Goal: Transaction & Acquisition: Book appointment/travel/reservation

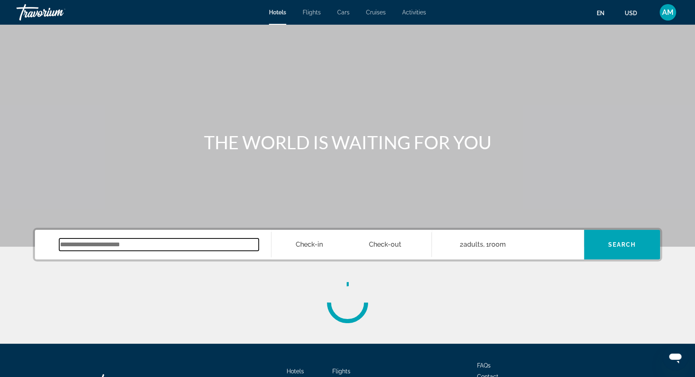
click at [110, 245] on input "Search widget" at bounding box center [158, 244] width 199 height 12
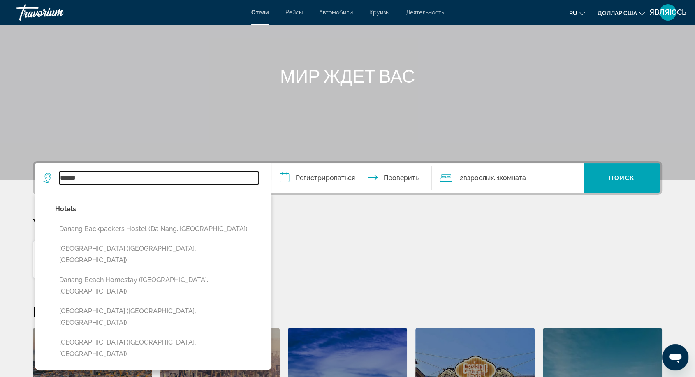
click at [200, 172] on input "******" at bounding box center [158, 178] width 199 height 12
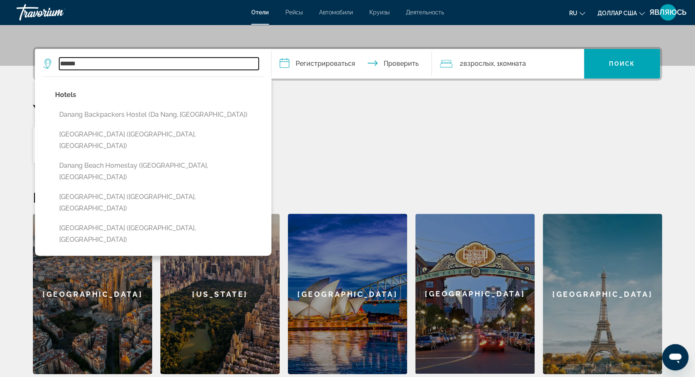
scroll to position [201, 0]
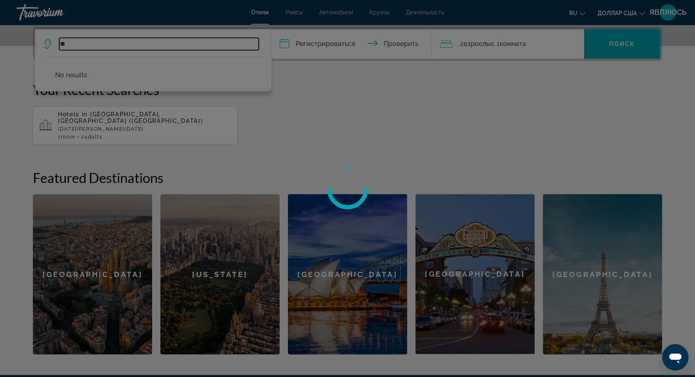
type input "*"
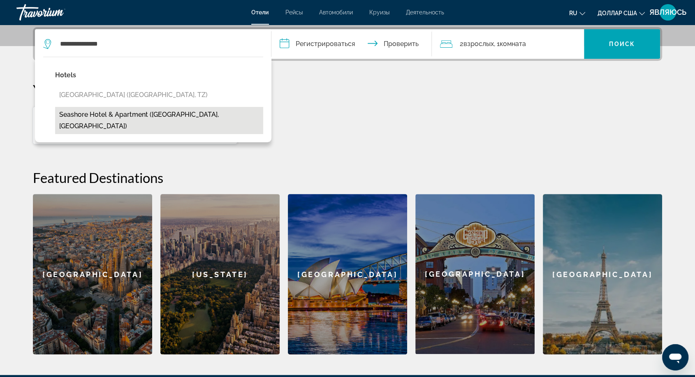
click at [192, 116] on button "Seashore Hotel & Apartment ([GEOGRAPHIC_DATA], [GEOGRAPHIC_DATA])" at bounding box center [159, 120] width 208 height 27
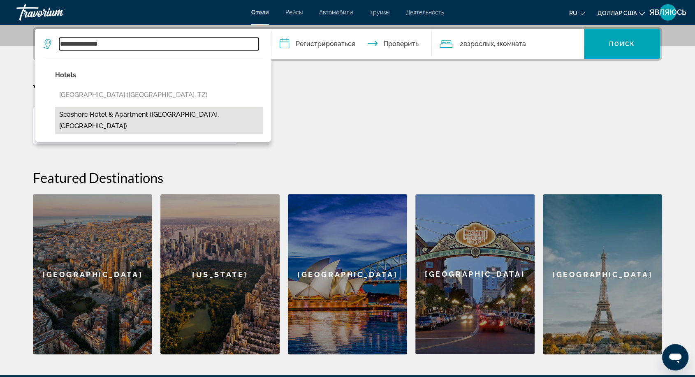
type input "**********"
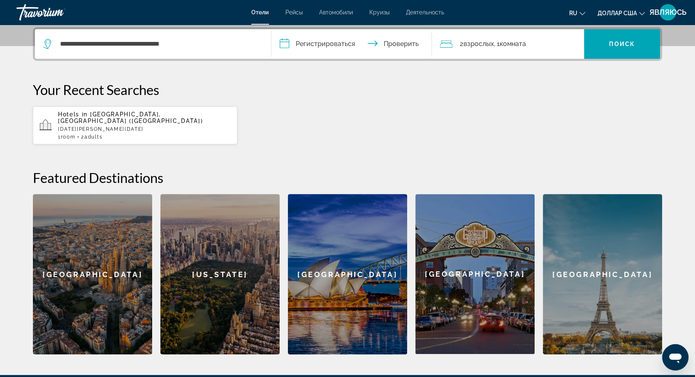
click at [313, 49] on input "**********" at bounding box center [353, 45] width 164 height 32
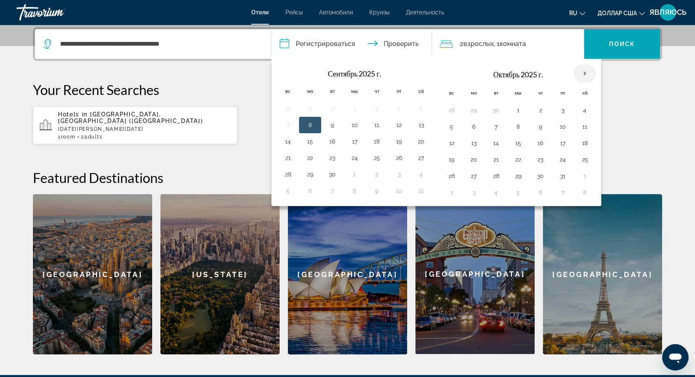
click at [582, 72] on th "В следующем месяце" at bounding box center [584, 74] width 22 height 18
click at [583, 73] on th "В следующем месяце" at bounding box center [584, 74] width 22 height 18
click at [283, 126] on button "7" at bounding box center [287, 127] width 13 height 12
click at [396, 122] on button "12" at bounding box center [398, 127] width 13 height 12
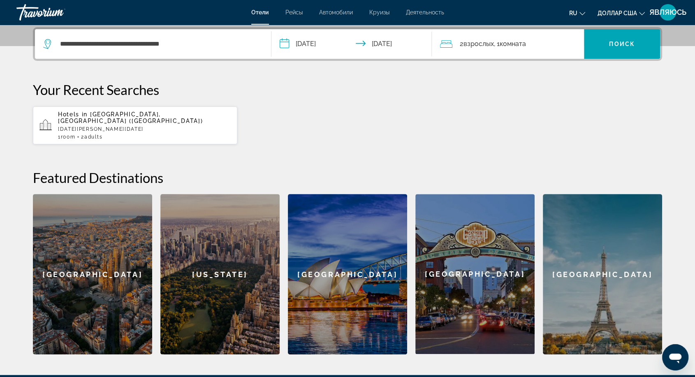
click at [352, 41] on input "**********" at bounding box center [353, 45] width 164 height 32
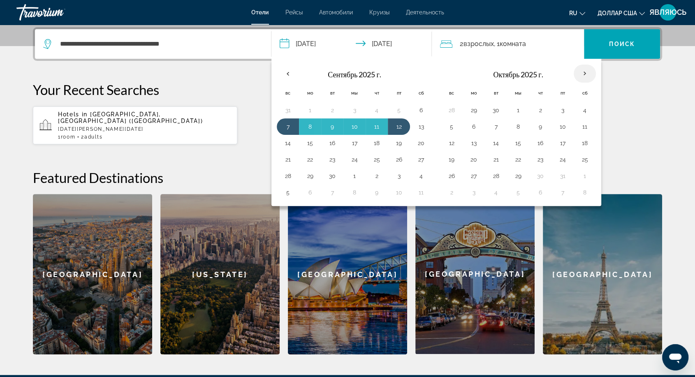
click at [583, 71] on th "В следующем месяце" at bounding box center [584, 74] width 22 height 18
click at [283, 126] on button "7" at bounding box center [287, 127] width 13 height 12
click at [396, 127] on button "12" at bounding box center [398, 127] width 13 height 12
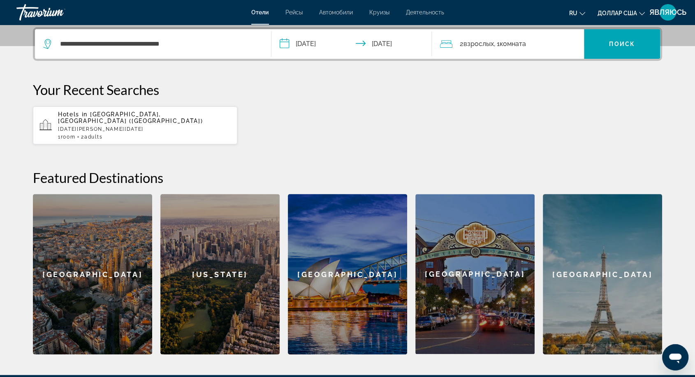
click at [390, 48] on input "**********" at bounding box center [353, 45] width 164 height 32
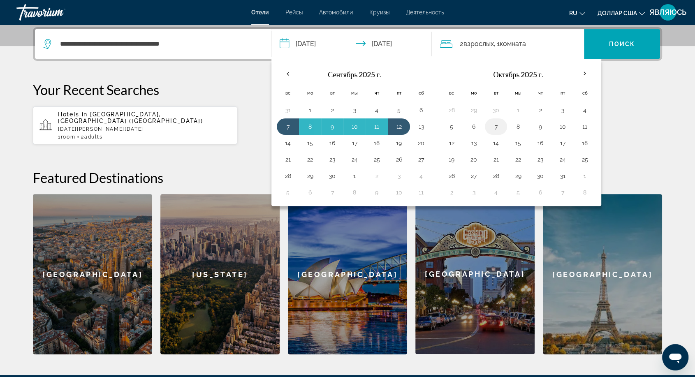
click at [493, 125] on button "7" at bounding box center [495, 127] width 13 height 12
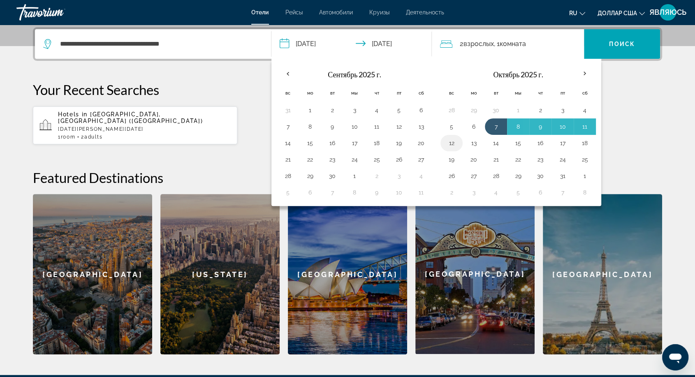
click at [449, 141] on button "12" at bounding box center [451, 143] width 13 height 12
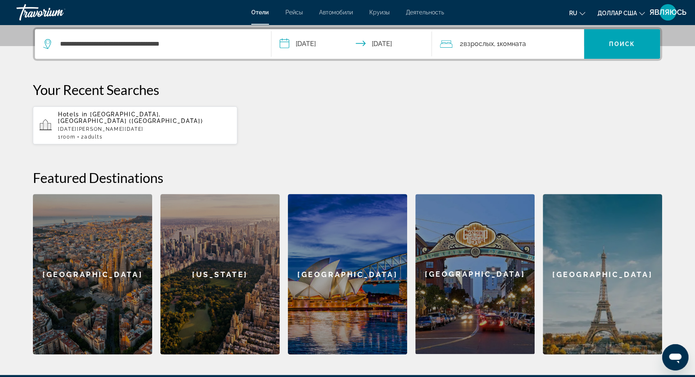
click at [321, 42] on input "**********" at bounding box center [353, 45] width 164 height 32
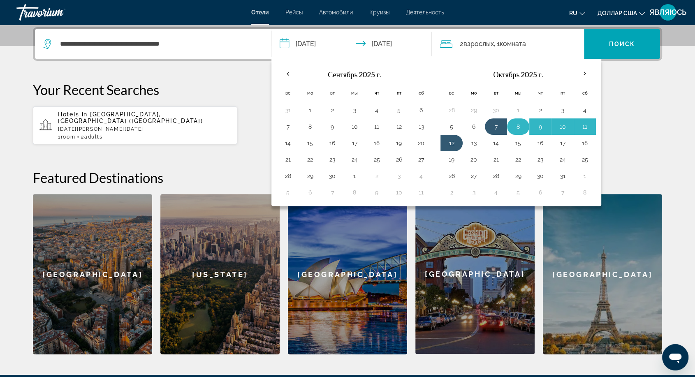
click at [513, 126] on button "8" at bounding box center [517, 127] width 13 height 12
click at [469, 141] on button "13" at bounding box center [473, 143] width 13 height 12
type input "**********"
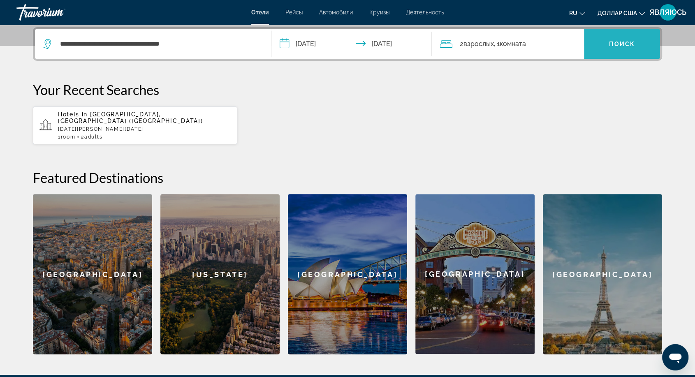
click at [628, 44] on font "Поиск" at bounding box center [622, 44] width 26 height 7
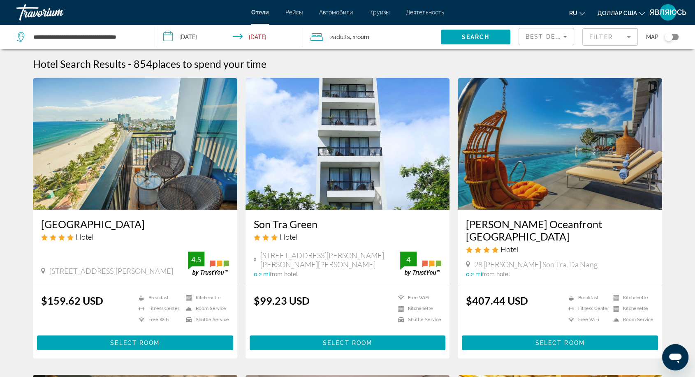
click at [130, 122] on img "Основное содержание" at bounding box center [135, 144] width 204 height 132
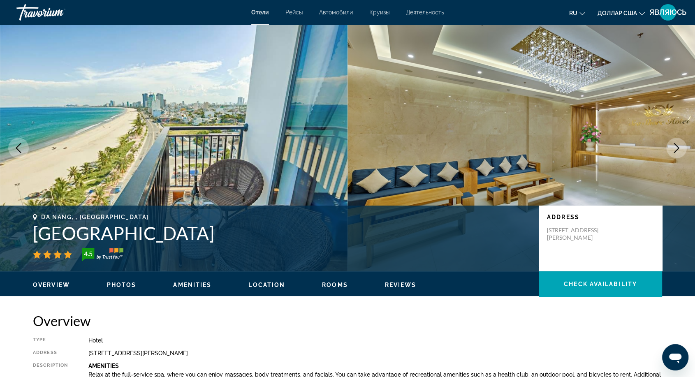
click at [677, 149] on icon "Next image" at bounding box center [676, 148] width 10 height 10
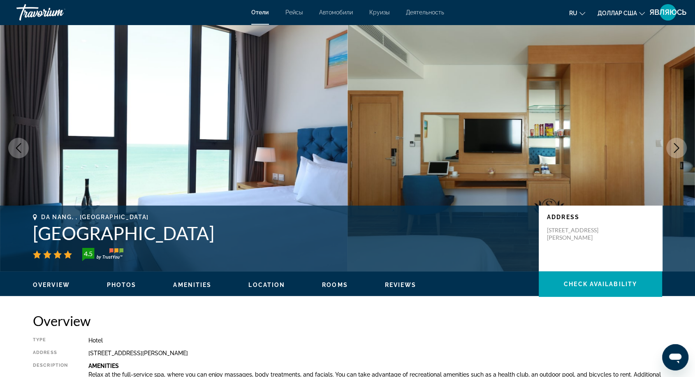
click at [671, 147] on icon "Next image" at bounding box center [676, 148] width 10 height 10
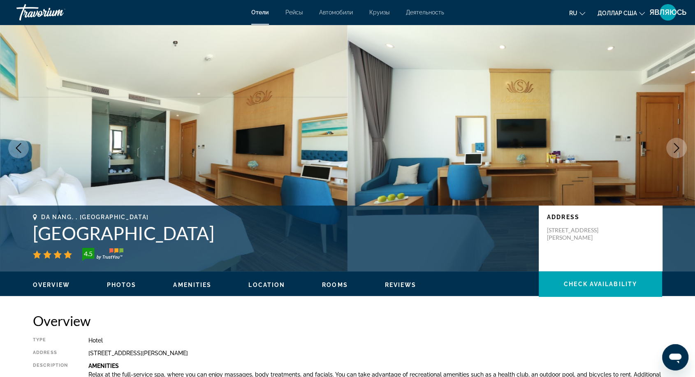
click at [671, 147] on icon "Next image" at bounding box center [676, 148] width 10 height 10
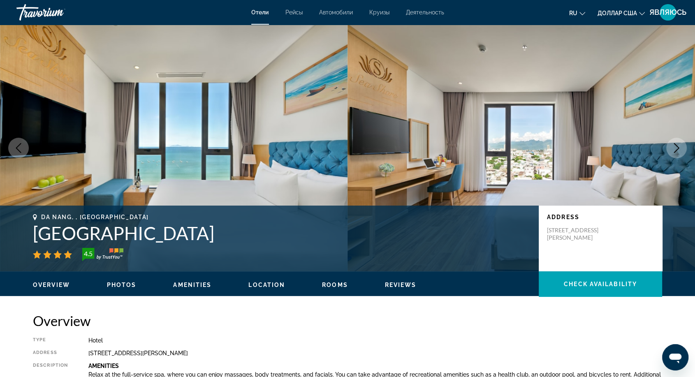
click at [671, 147] on icon "Next image" at bounding box center [676, 148] width 10 height 10
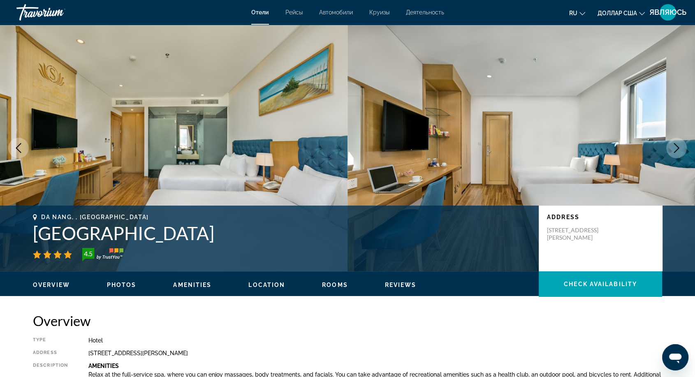
click at [671, 147] on icon "Next image" at bounding box center [676, 148] width 10 height 10
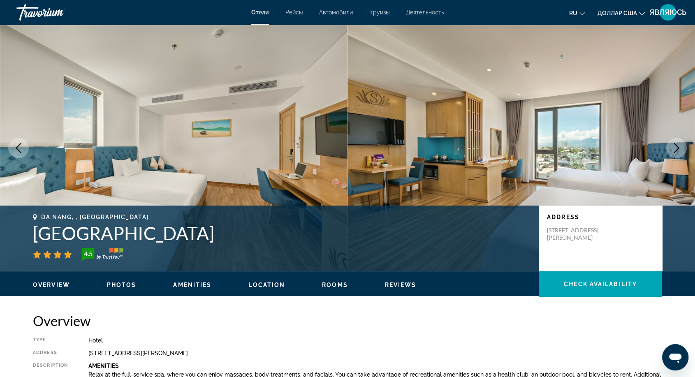
click at [671, 147] on icon "Next image" at bounding box center [676, 148] width 10 height 10
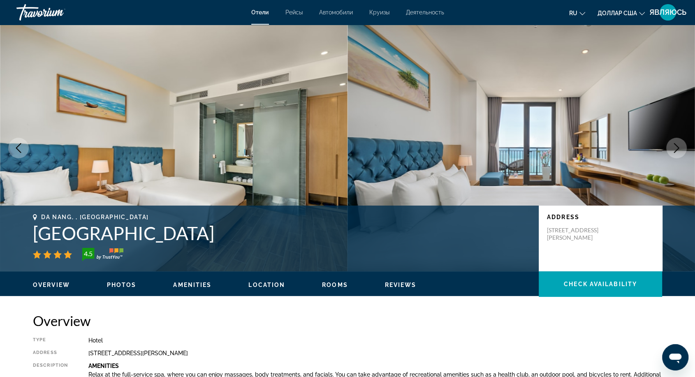
click at [671, 147] on icon "Next image" at bounding box center [676, 148] width 10 height 10
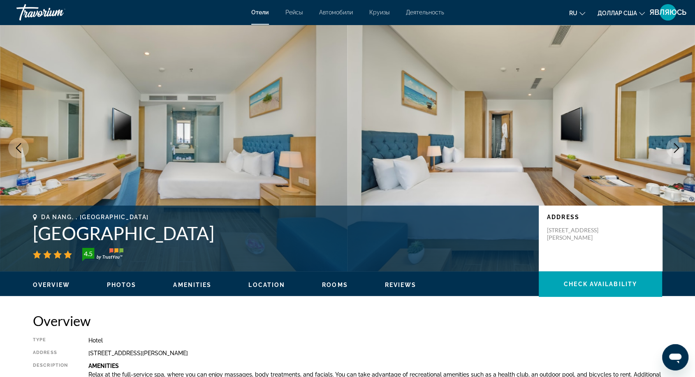
click at [671, 147] on icon "Next image" at bounding box center [676, 148] width 10 height 10
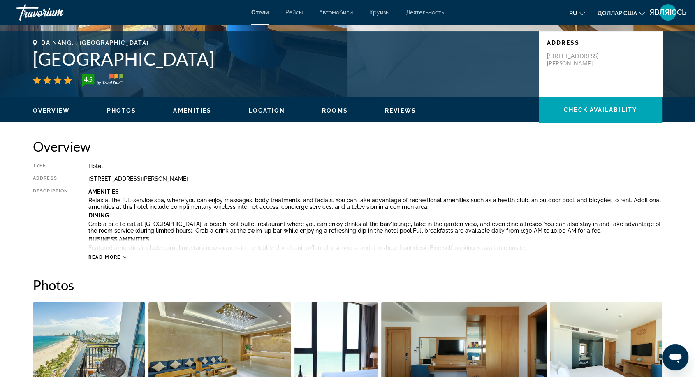
scroll to position [228, 0]
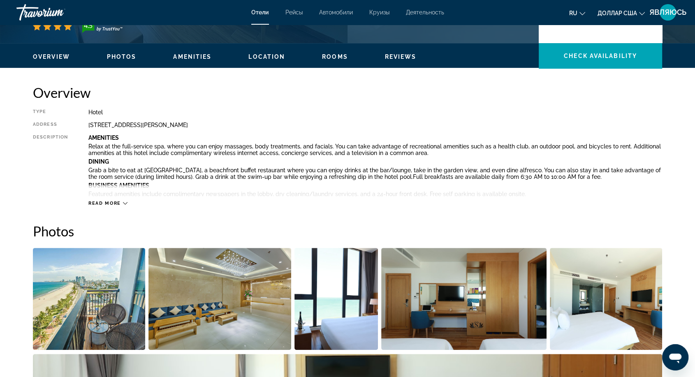
click at [116, 201] on span "Read more" at bounding box center [104, 203] width 32 height 5
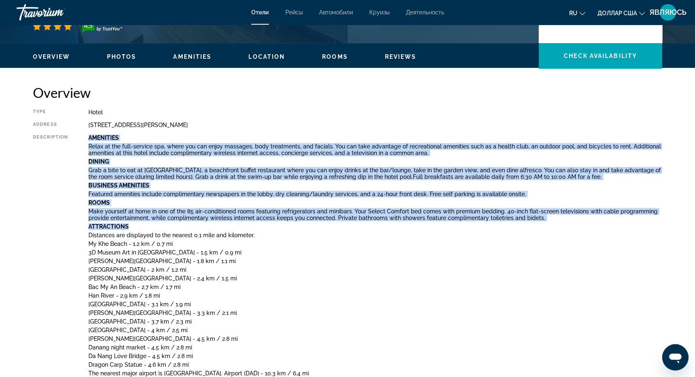
drag, startPoint x: 85, startPoint y: 140, endPoint x: 596, endPoint y: 222, distance: 517.7
click at [597, 222] on div "Type Hotel Address [STREET_ADDRESS][PERSON_NAME] Description Amenities Relax at…" at bounding box center [347, 349] width 629 height 481
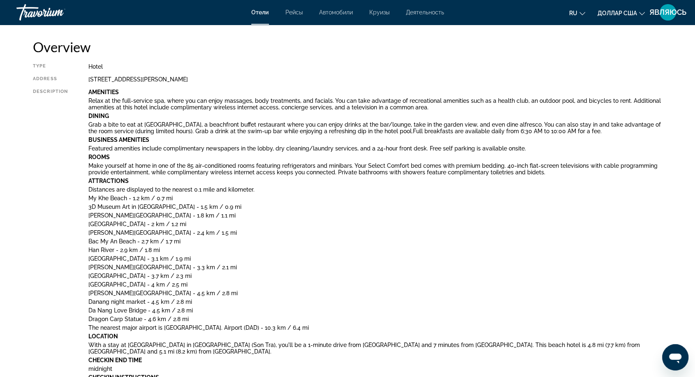
click at [332, 285] on p "[GEOGRAPHIC_DATA] - 4 km / 2.5 mi" at bounding box center [374, 284] width 573 height 7
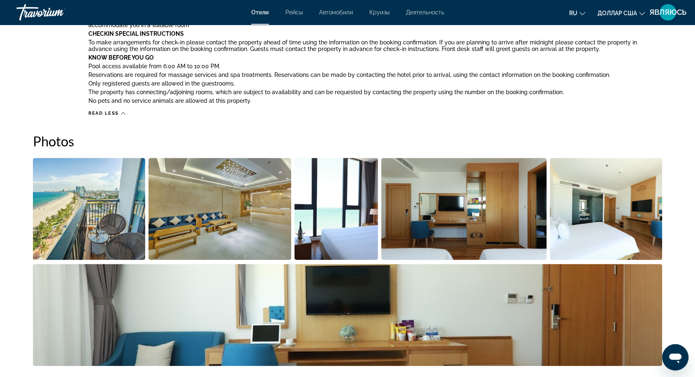
scroll to position [822, 0]
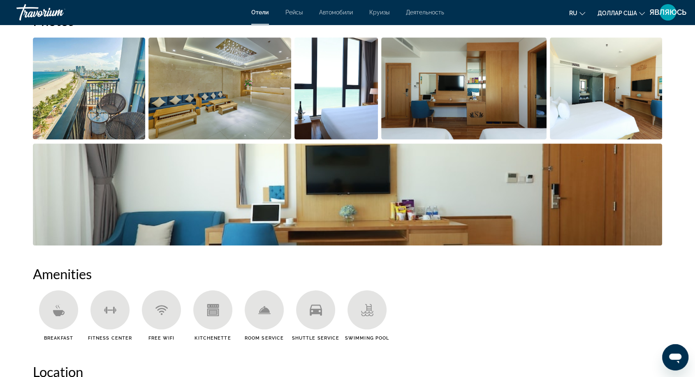
click at [106, 76] on img "Open full-screen image slider" at bounding box center [89, 88] width 112 height 102
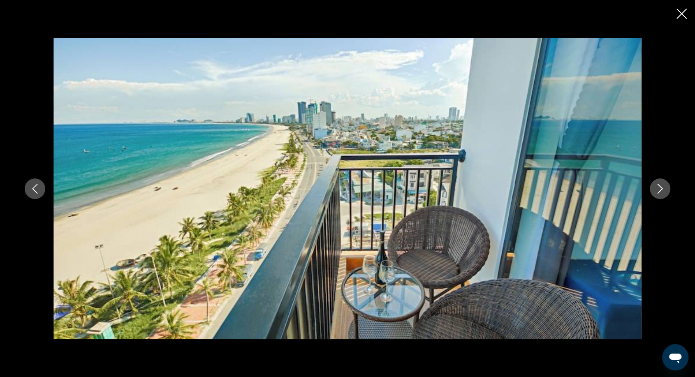
click at [661, 187] on icon "Next image" at bounding box center [660, 189] width 10 height 10
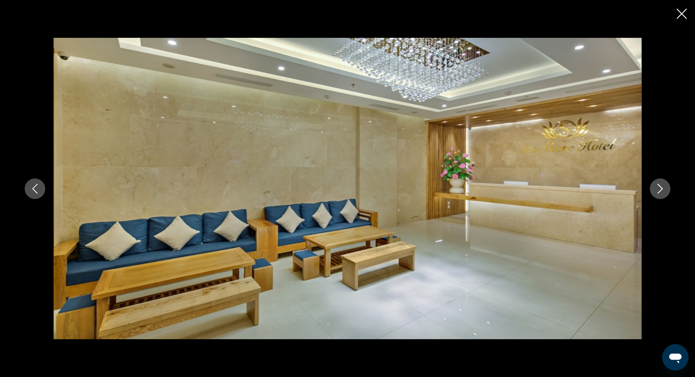
click at [661, 187] on icon "Next image" at bounding box center [660, 189] width 10 height 10
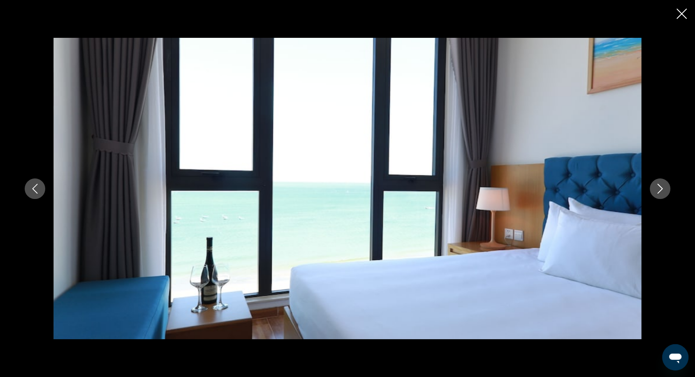
click at [661, 187] on icon "Next image" at bounding box center [660, 189] width 10 height 10
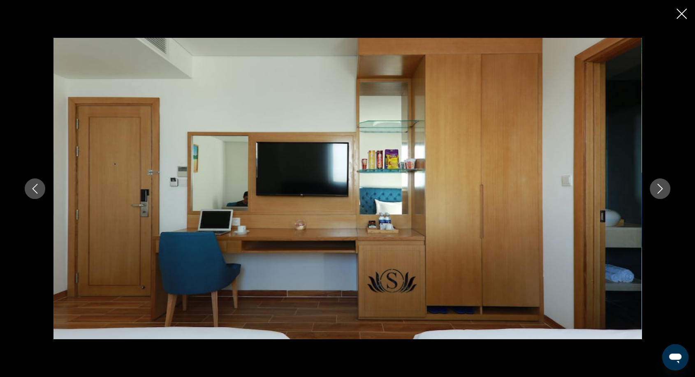
click at [661, 187] on icon "Next image" at bounding box center [660, 189] width 10 height 10
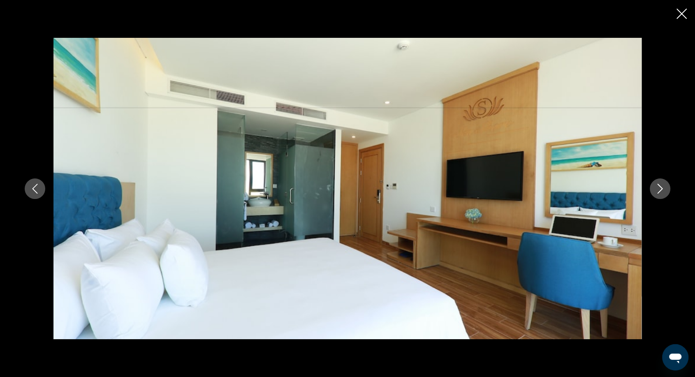
click at [661, 187] on icon "Next image" at bounding box center [660, 189] width 10 height 10
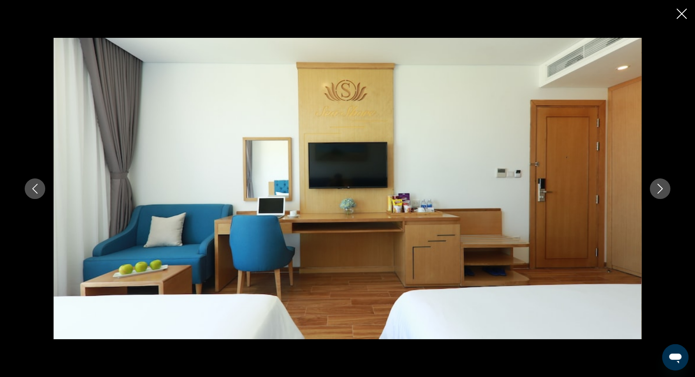
click at [661, 187] on icon "Next image" at bounding box center [660, 189] width 10 height 10
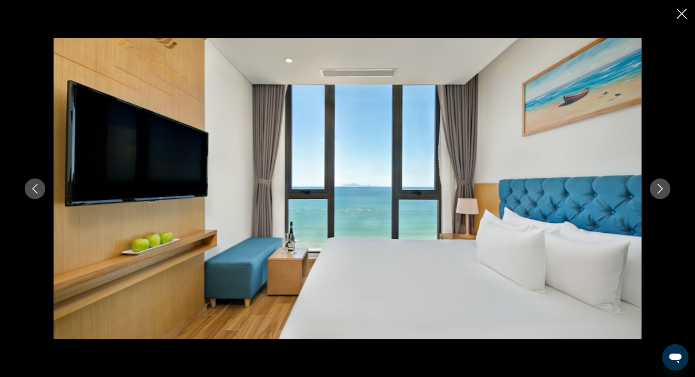
click at [661, 191] on icon "Next image" at bounding box center [660, 189] width 10 height 10
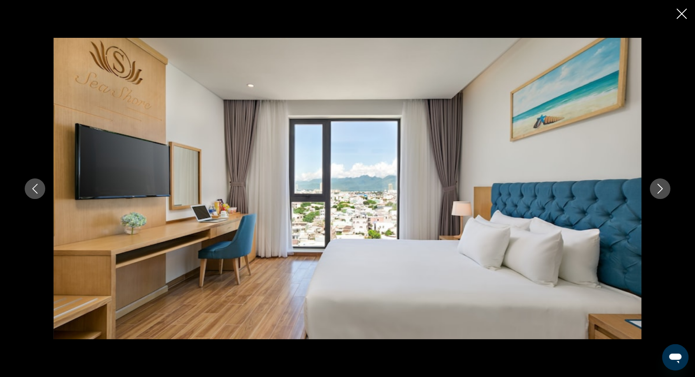
click at [661, 191] on icon "Next image" at bounding box center [660, 189] width 10 height 10
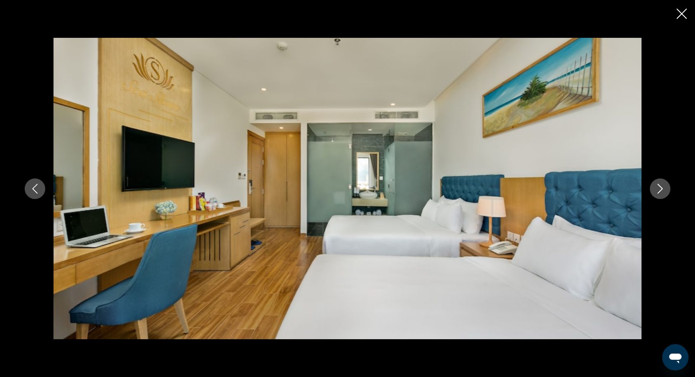
click at [661, 191] on icon "Next image" at bounding box center [660, 189] width 10 height 10
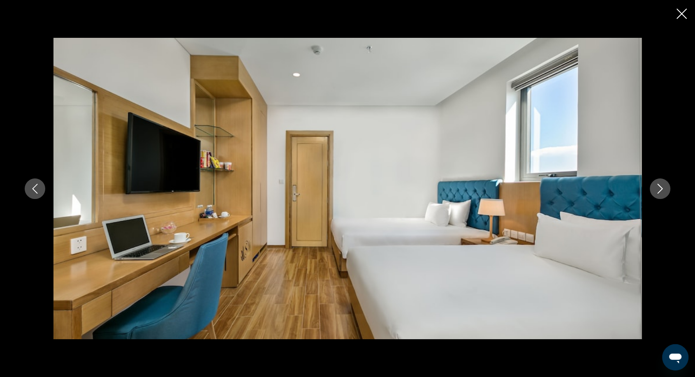
click at [661, 191] on icon "Next image" at bounding box center [660, 189] width 10 height 10
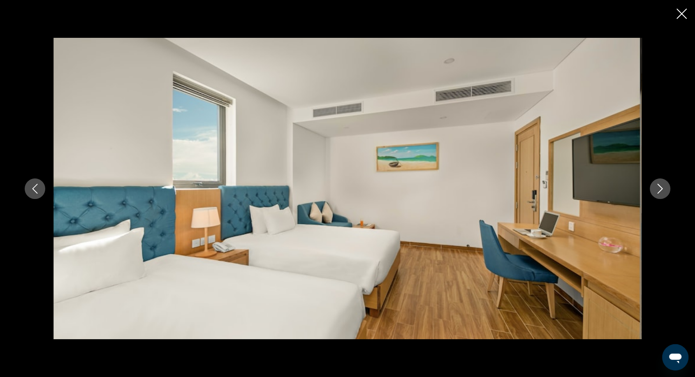
click at [661, 191] on icon "Next image" at bounding box center [660, 189] width 10 height 10
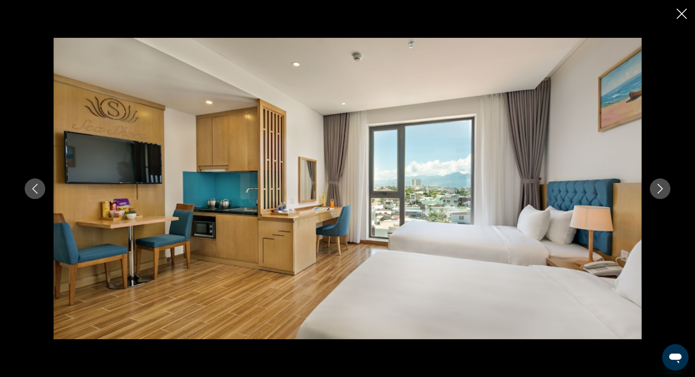
click at [661, 191] on icon "Next image" at bounding box center [660, 189] width 10 height 10
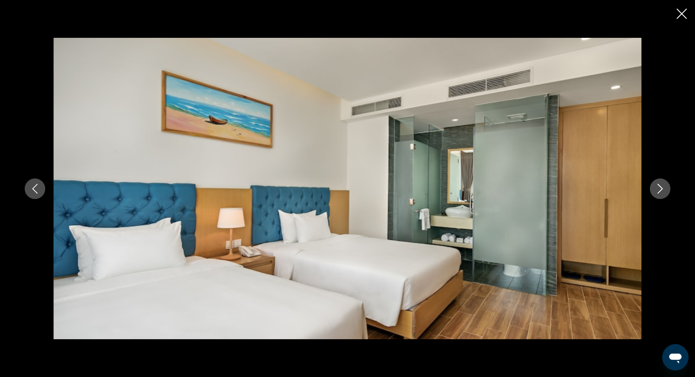
click at [661, 191] on icon "Next image" at bounding box center [660, 189] width 10 height 10
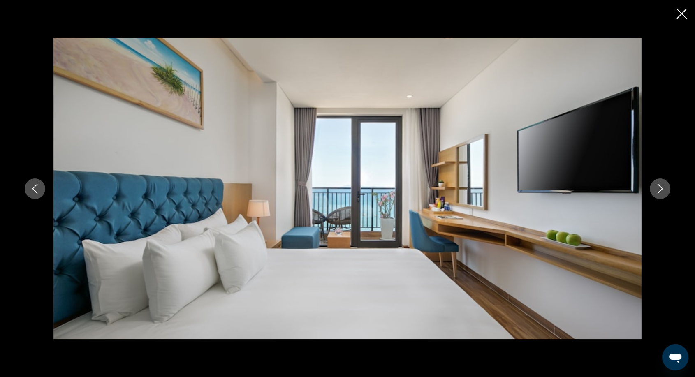
click at [661, 191] on icon "Next image" at bounding box center [660, 189] width 10 height 10
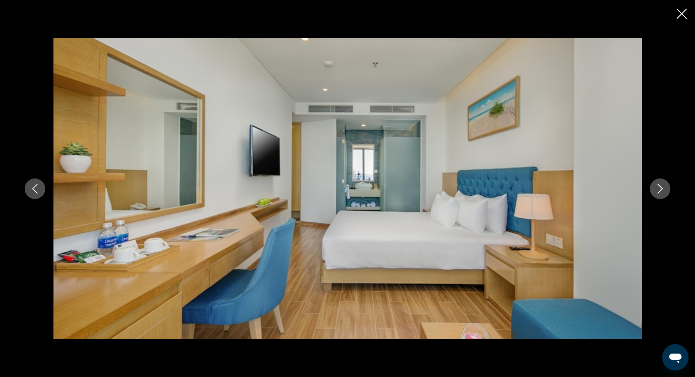
click at [662, 185] on icon "Next image" at bounding box center [660, 189] width 10 height 10
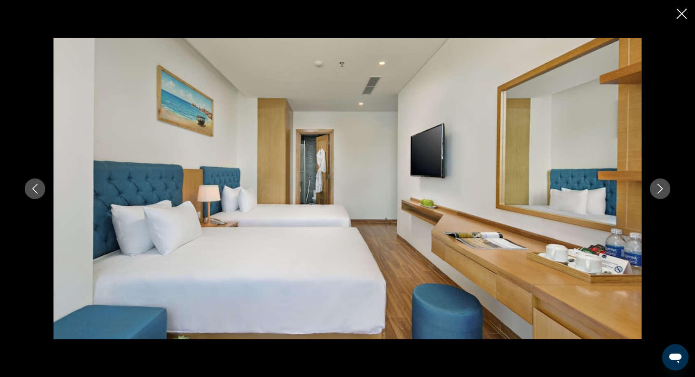
click at [662, 185] on icon "Next image" at bounding box center [660, 189] width 10 height 10
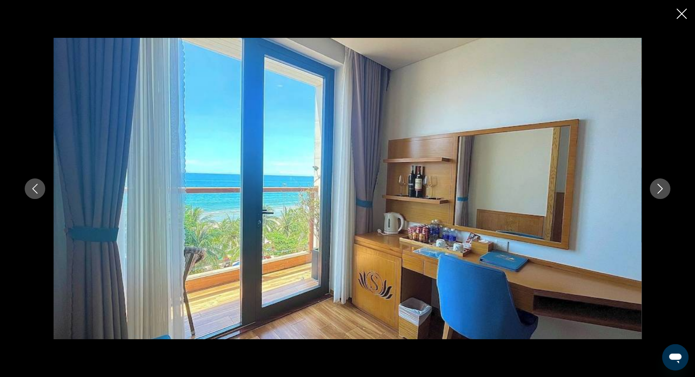
click at [680, 12] on icon "Close slideshow" at bounding box center [681, 14] width 10 height 10
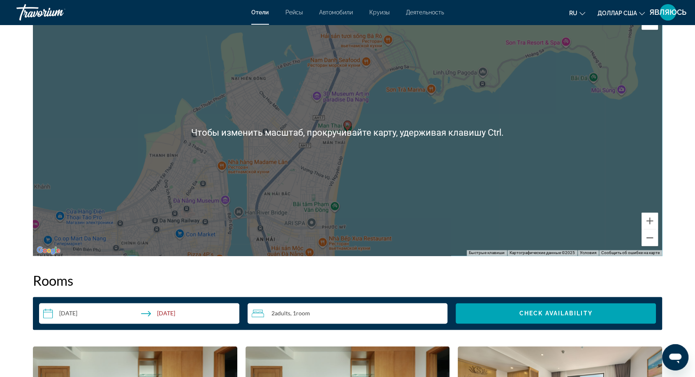
scroll to position [1187, 0]
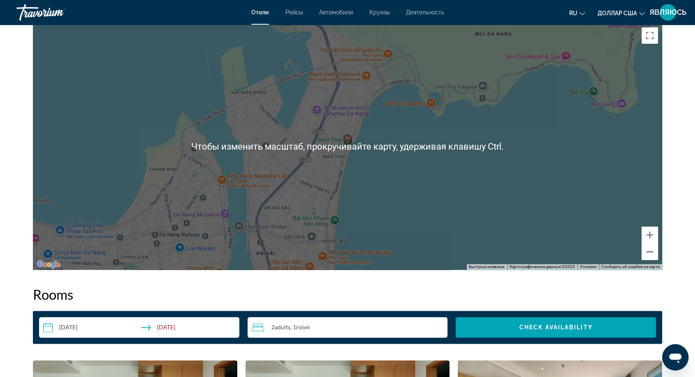
click at [291, 158] on div "Чтобы активировать перетаскивание с помощью клавиатуры, нажмите Alt + Ввод. Пос…" at bounding box center [347, 146] width 629 height 247
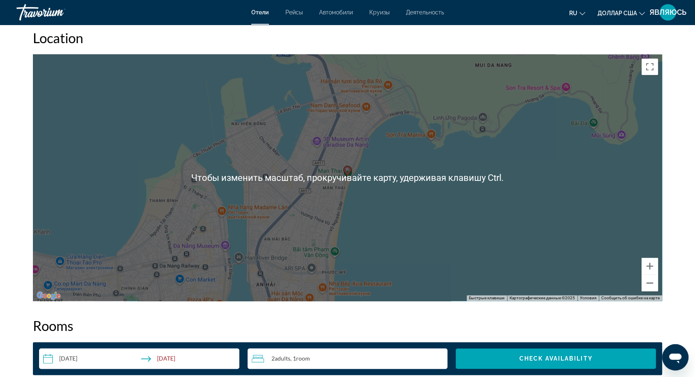
scroll to position [1141, 0]
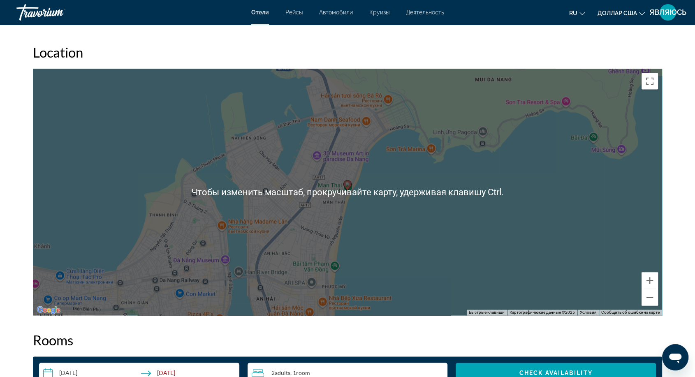
click at [342, 196] on div "Чтобы активировать перетаскивание с помощью клавиатуры, нажмите Alt + Ввод. Пос…" at bounding box center [347, 192] width 629 height 247
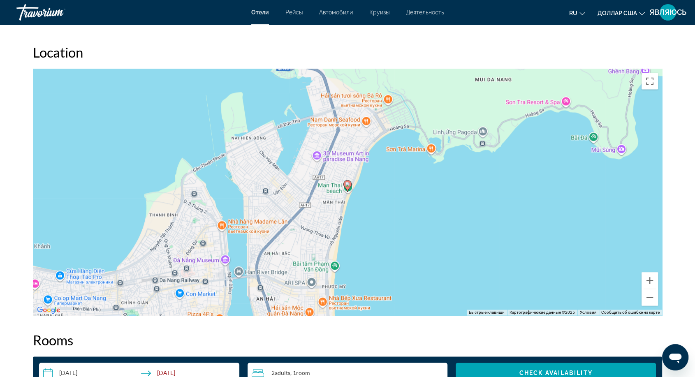
click at [333, 207] on div "Чтобы активировать перетаскивание с помощью клавиатуры, нажмите Alt + Ввод. Пос…" at bounding box center [347, 192] width 629 height 247
click at [334, 207] on div "Чтобы активировать перетаскивание с помощью клавиатуры, нажмите Alt + Ввод. Пос…" at bounding box center [347, 192] width 629 height 247
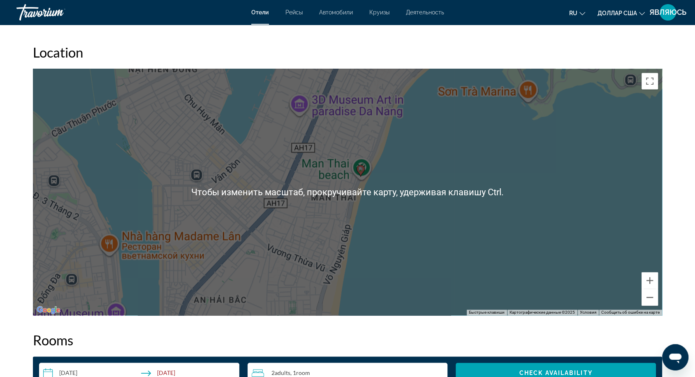
scroll to position [1187, 0]
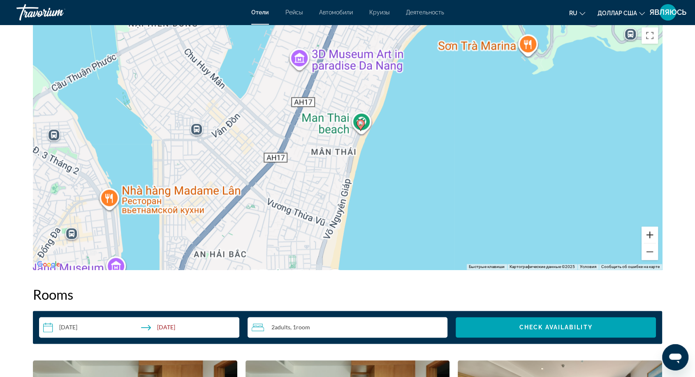
click at [647, 232] on button "Увеличить" at bounding box center [649, 234] width 16 height 16
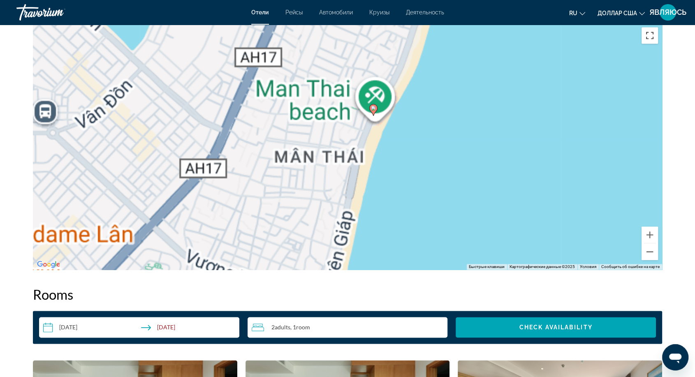
click at [647, 37] on button "Включить полноэкранный режим" at bounding box center [649, 35] width 16 height 16
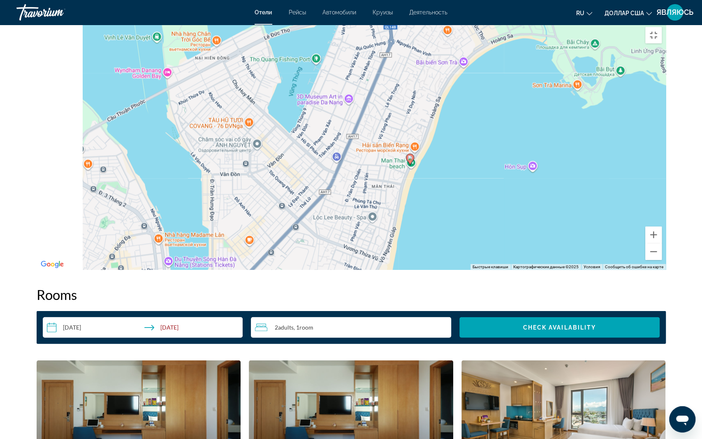
drag, startPoint x: 266, startPoint y: 314, endPoint x: 346, endPoint y: 320, distance: 79.6
click at [346, 270] on div "Чтобы активировать перетаскивание с помощью клавиатуры, нажмите Alt + Ввод. Пос…" at bounding box center [351, 146] width 629 height 247
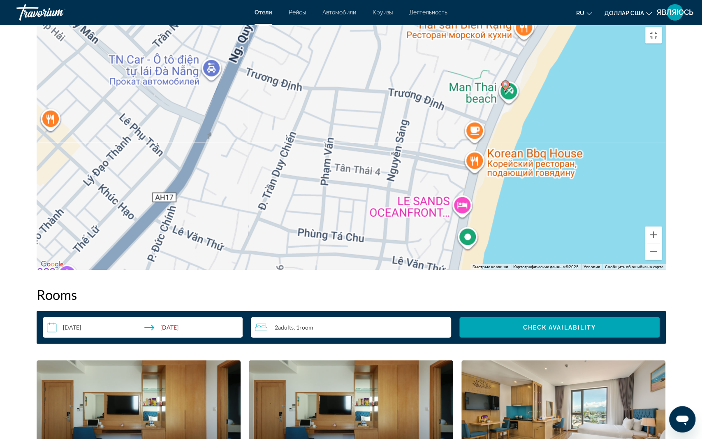
drag, startPoint x: 526, startPoint y: 92, endPoint x: 422, endPoint y: 281, distance: 215.8
click at [422, 270] on div "Чтобы активировать перетаскивание с помощью клавиатуры, нажмите Alt + Ввод. Пос…" at bounding box center [351, 146] width 629 height 247
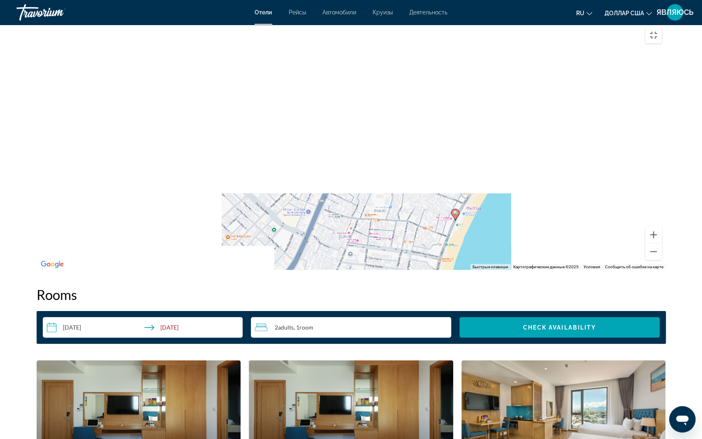
drag, startPoint x: 473, startPoint y: 217, endPoint x: 418, endPoint y: 324, distance: 120.4
click at [418, 270] on div "Чтобы активировать перетаскивание с помощью клавиатуры, нажмите Alt + Ввод. Пос…" at bounding box center [351, 146] width 629 height 247
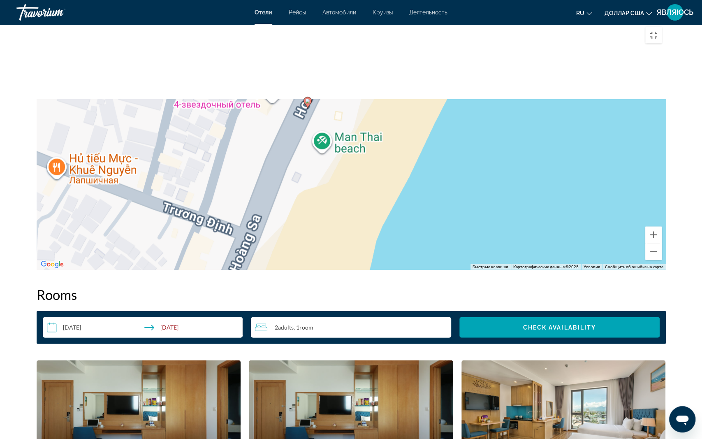
drag, startPoint x: 313, startPoint y: 43, endPoint x: 247, endPoint y: 226, distance: 195.0
click at [247, 226] on div "Чтобы активировать перетаскивание с помощью клавиатуры, нажмите Alt + Ввод. Пос…" at bounding box center [351, 146] width 629 height 247
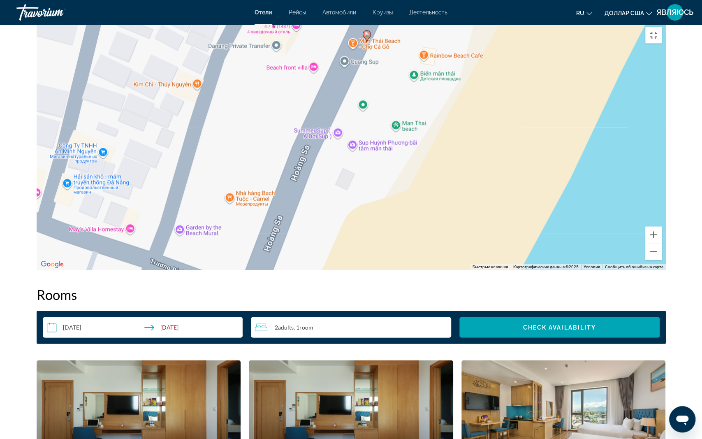
click at [365, 37] on image "Основное содержание" at bounding box center [366, 34] width 5 height 5
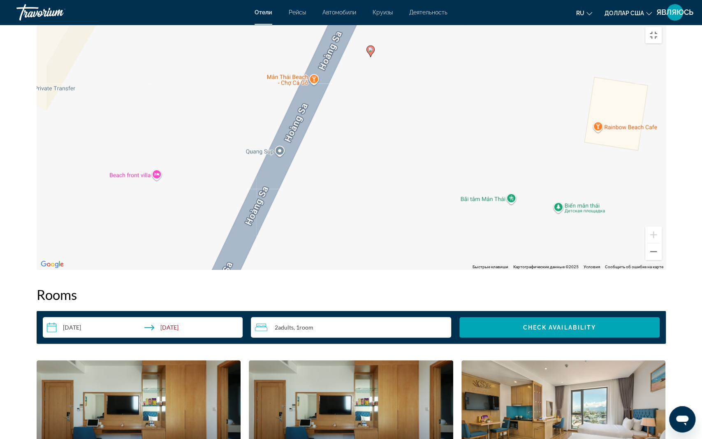
click at [369, 57] on icon "Основное содержание" at bounding box center [369, 51] width 7 height 11
click at [368, 52] on image "Основное содержание" at bounding box center [370, 49] width 5 height 5
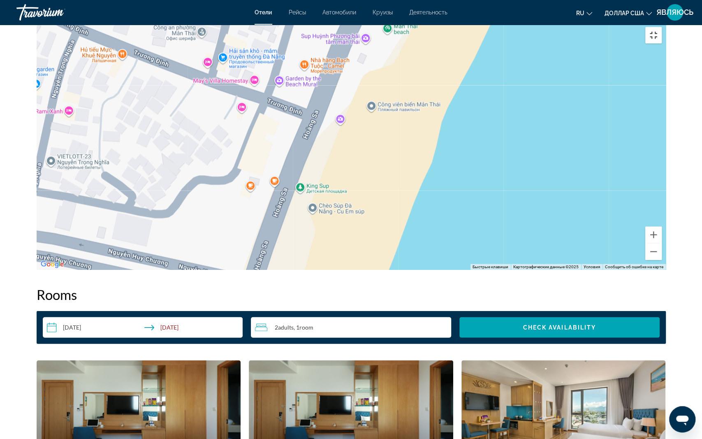
click at [661, 27] on button "Включить полноэкранный режим" at bounding box center [653, 35] width 16 height 16
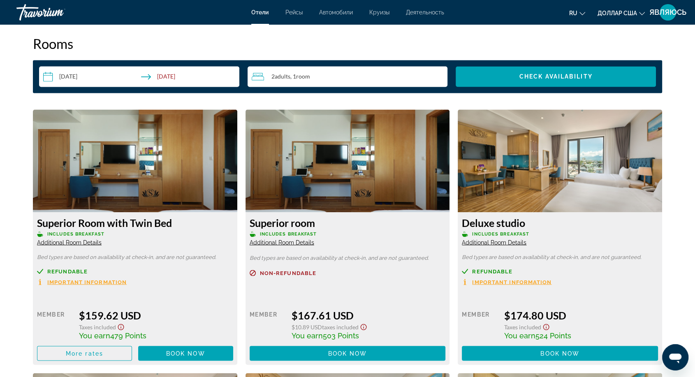
scroll to position [1507, 0]
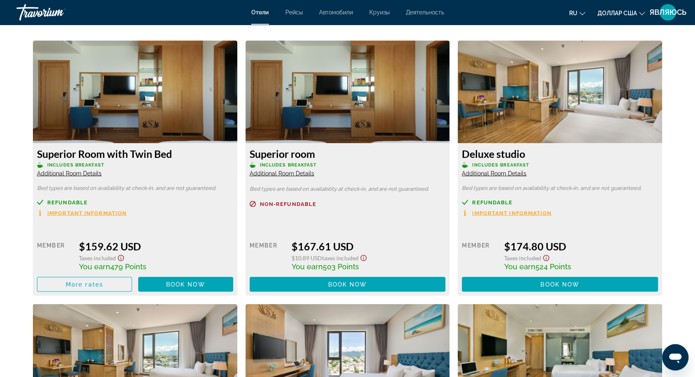
click at [77, 211] on span "Important Information" at bounding box center [86, 212] width 79 height 5
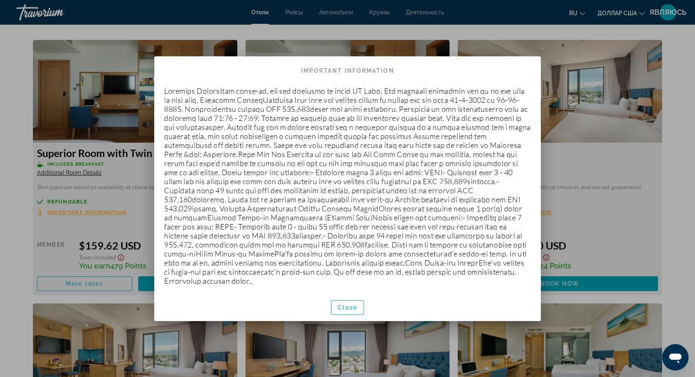
scroll to position [0, 0]
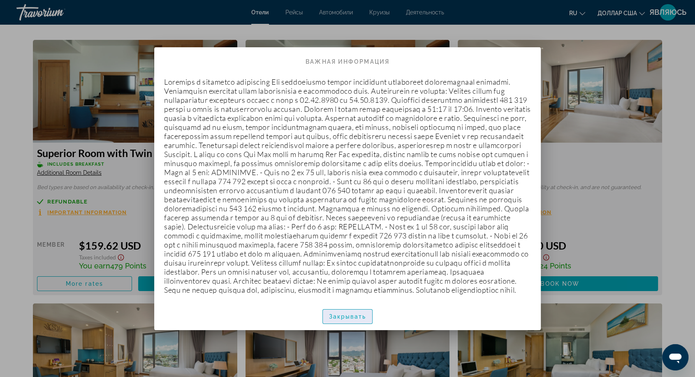
click at [358, 320] on font "Закрывать" at bounding box center [347, 316] width 37 height 7
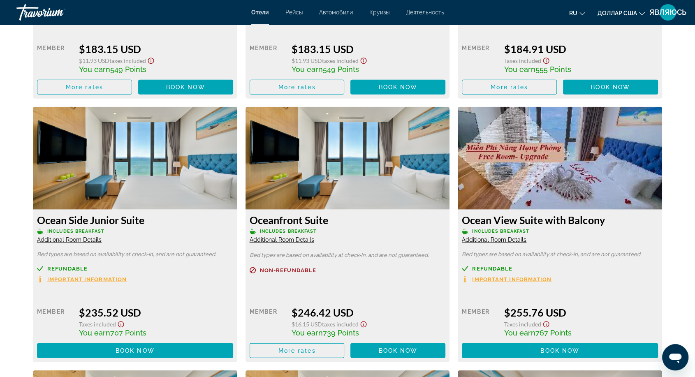
scroll to position [1963, 0]
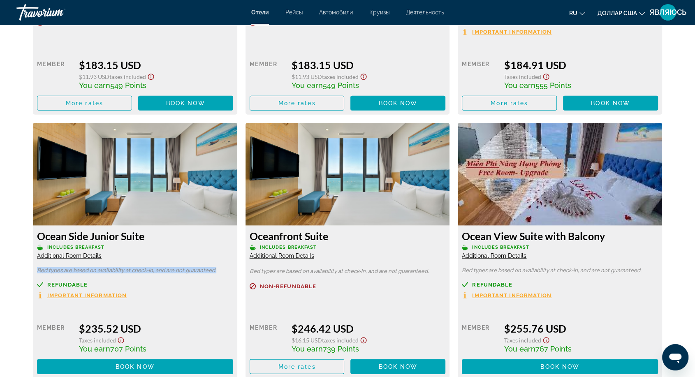
drag, startPoint x: 38, startPoint y: 270, endPoint x: 217, endPoint y: 274, distance: 178.4
click at [217, 274] on div "Ocean Side Junior Suite Includes Breakfast Additional Room Details Bed types ar…" at bounding box center [135, 302] width 204 height 152
click at [182, 239] on h3 "Ocean Side Junior Suite" at bounding box center [135, 236] width 196 height 12
drag, startPoint x: 47, startPoint y: 250, endPoint x: 102, endPoint y: 247, distance: 55.2
click at [102, 247] on span "Includes Breakfast" at bounding box center [75, 247] width 57 height 5
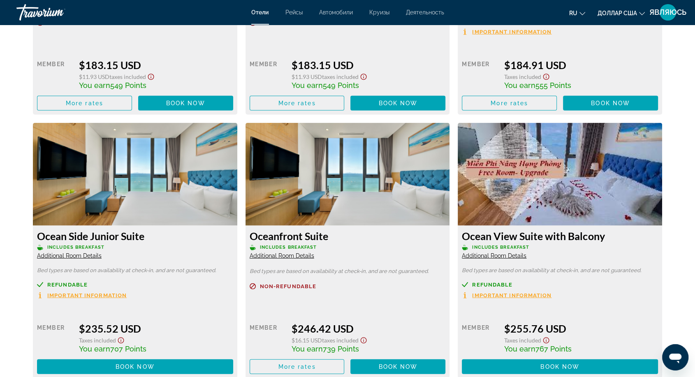
click at [178, 306] on div "Refundable Important Information Retail $0.00 when you redeem Member $235.52 US…" at bounding box center [135, 328] width 196 height 92
click at [55, 257] on span "Additional Room Details" at bounding box center [69, 255] width 65 height 7
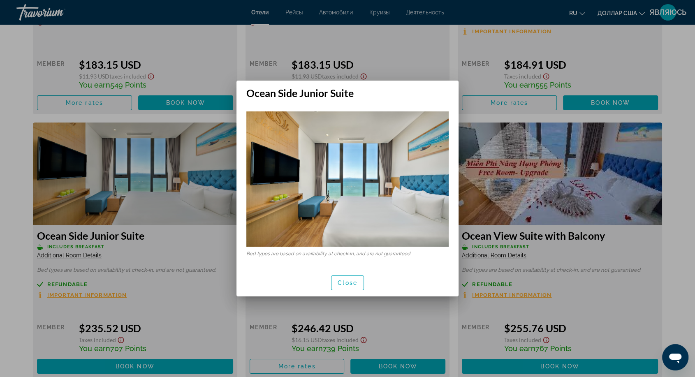
drag, startPoint x: 194, startPoint y: 338, endPoint x: 142, endPoint y: 303, distance: 62.5
click at [193, 339] on div at bounding box center [347, 188] width 695 height 377
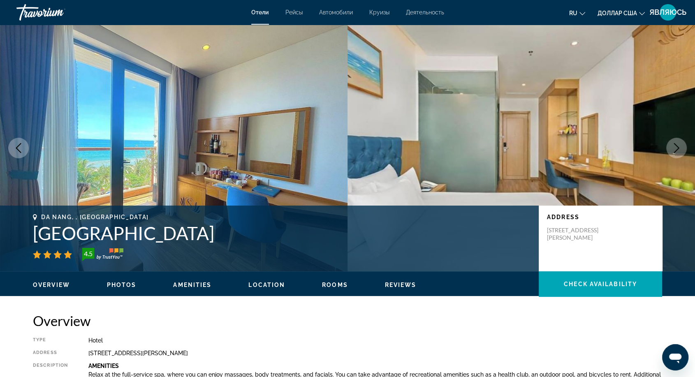
scroll to position [1963, 0]
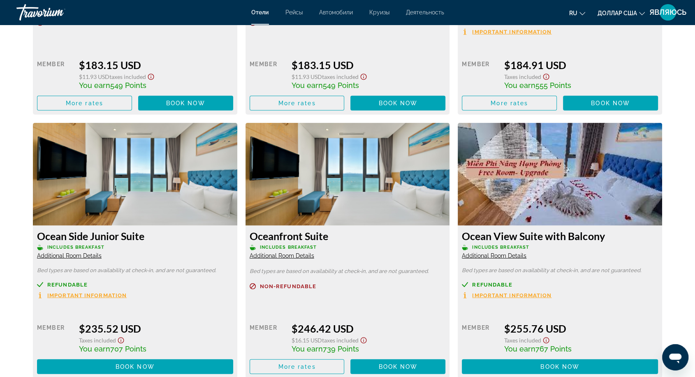
drag, startPoint x: 37, startPoint y: 231, endPoint x: 145, endPoint y: 237, distance: 108.2
click at [145, 237] on h3 "Ocean Side Junior Suite" at bounding box center [135, 236] width 196 height 12
click at [164, 310] on div "Retail $0.00 when you redeem Member $235.52 USD Taxes included You earn 707 Poi…" at bounding box center [135, 340] width 196 height 67
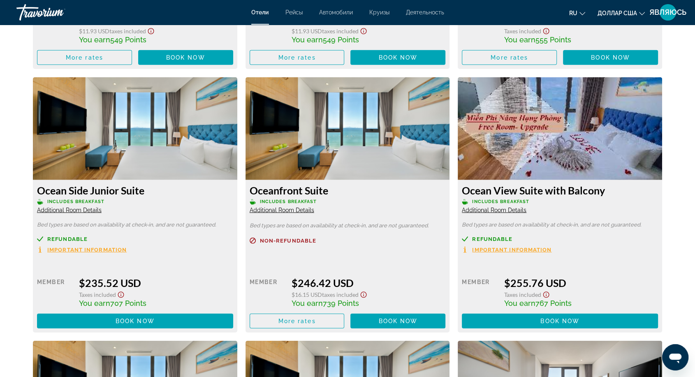
scroll to position [2055, 0]
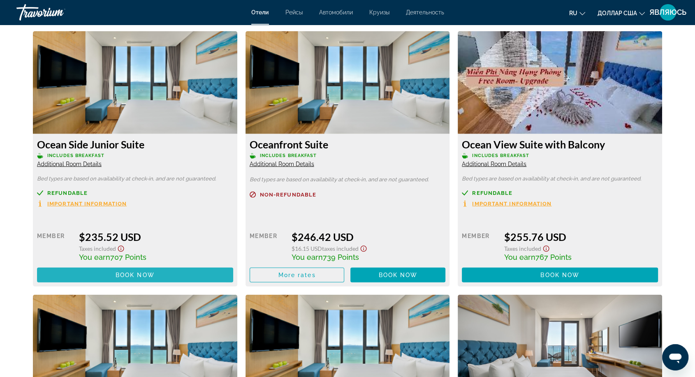
click at [125, 274] on span "Book now" at bounding box center [134, 275] width 39 height 7
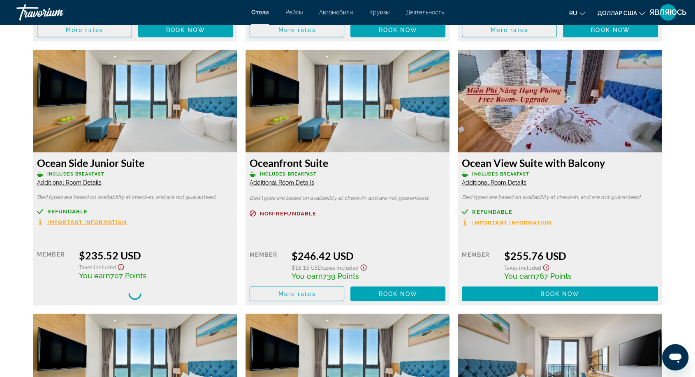
scroll to position [2009, 0]
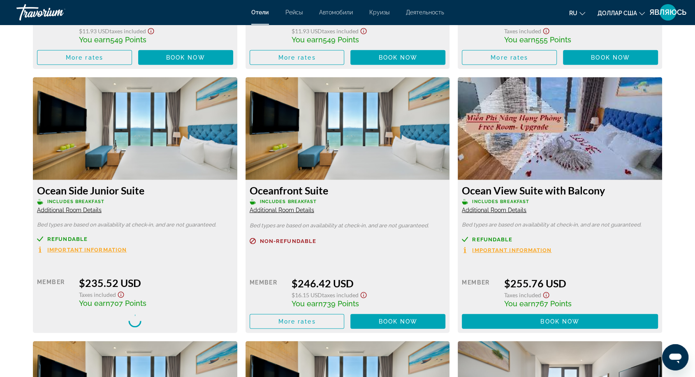
drag, startPoint x: 330, startPoint y: 189, endPoint x: 240, endPoint y: 189, distance: 89.2
click at [243, 188] on div "Oceanfront Suite Includes Breakfast Additional Room Details Bed types are based…" at bounding box center [347, 205] width 212 height 256
drag, startPoint x: 150, startPoint y: 193, endPoint x: 39, endPoint y: 189, distance: 111.0
click at [40, 192] on h3 "Ocean Side Junior Suite" at bounding box center [135, 190] width 196 height 12
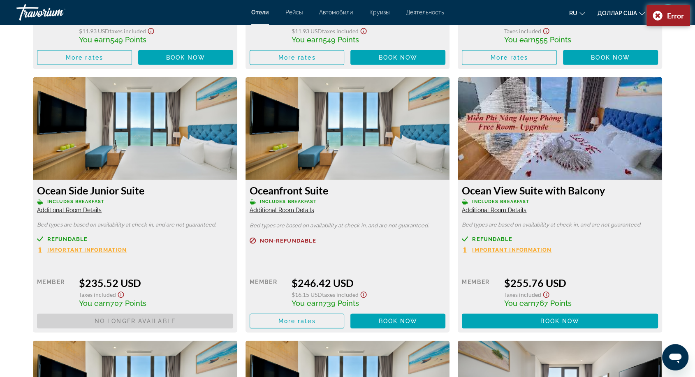
drag, startPoint x: 204, startPoint y: 263, endPoint x: 122, endPoint y: 215, distance: 95.0
click at [202, 263] on div "Retail $0.00 when you redeem Member $235.52 USD Taxes included You earn 707 Poi…" at bounding box center [135, 294] width 196 height 67
drag, startPoint x: 34, startPoint y: 192, endPoint x: 148, endPoint y: 192, distance: 114.2
click at [148, 192] on div "Ocean Side Junior Suite Includes Breakfast Additional Room Details Bed types ar…" at bounding box center [135, 256] width 204 height 152
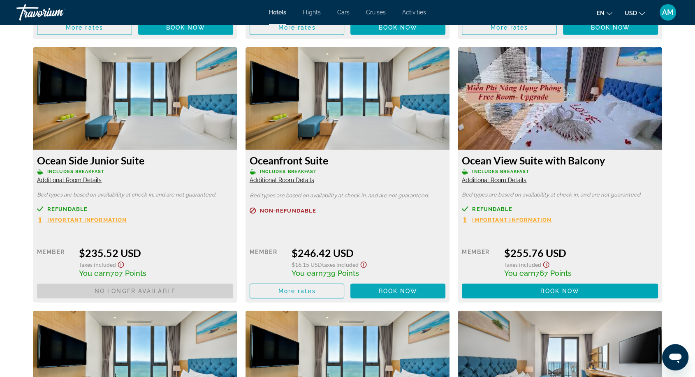
scroll to position [2055, 0]
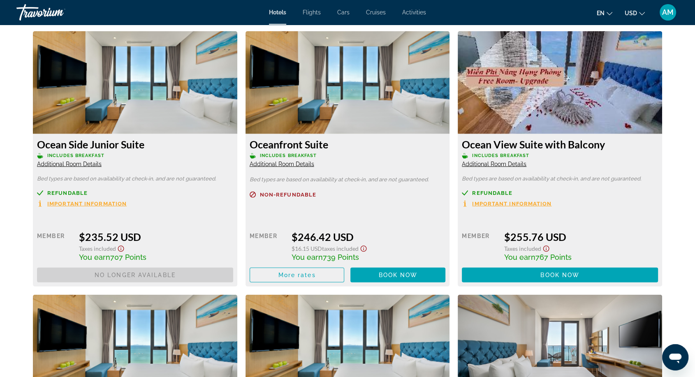
click at [182, 221] on div "Retail $0.00 when you redeem Member $235.52 USD Taxes included You earn 707 Poi…" at bounding box center [135, 248] width 196 height 67
drag, startPoint x: 35, startPoint y: 143, endPoint x: 143, endPoint y: 142, distance: 108.1
click at [161, 145] on div "Ocean Side Junior Suite Includes Breakfast Additional Room Details Bed types ar…" at bounding box center [135, 210] width 204 height 152
click at [222, 218] on div "Retail $0.00 when you redeem Member $235.52 USD Taxes included You earn 707 Poi…" at bounding box center [135, 248] width 196 height 67
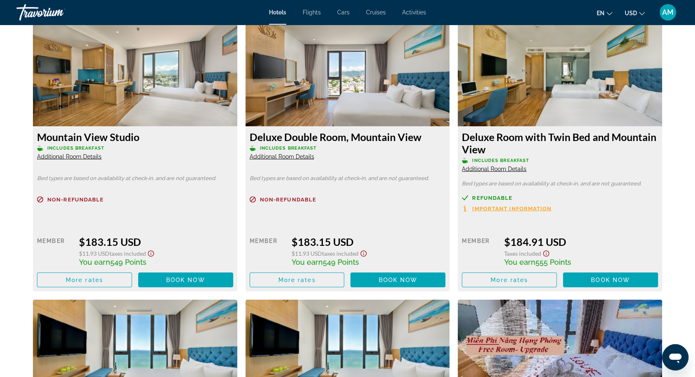
scroll to position [1781, 0]
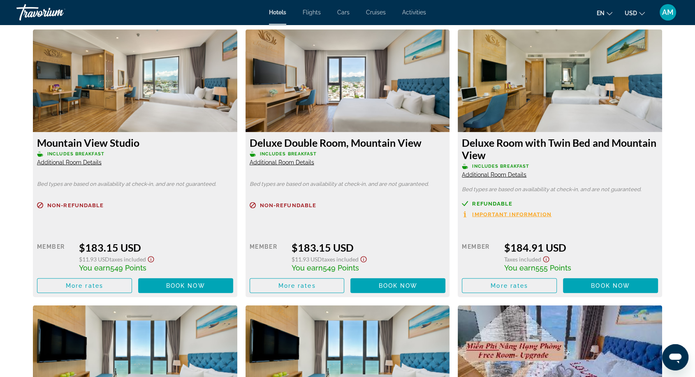
drag, startPoint x: 39, startPoint y: 143, endPoint x: 145, endPoint y: 145, distance: 106.1
click at [145, 145] on h3 "Mountain View Studio" at bounding box center [135, 142] width 196 height 12
click at [385, 212] on div "Non-refundable" at bounding box center [347, 210] width 196 height 16
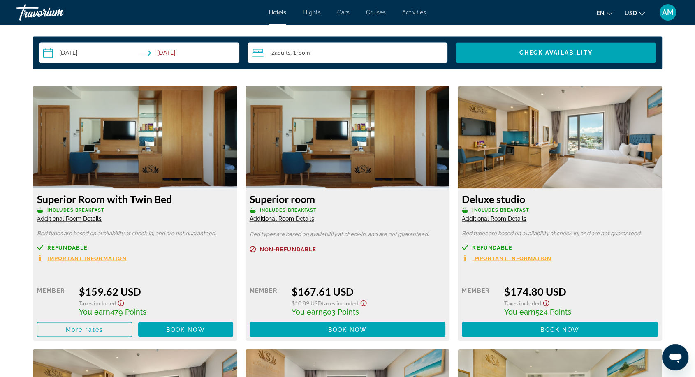
scroll to position [1461, 0]
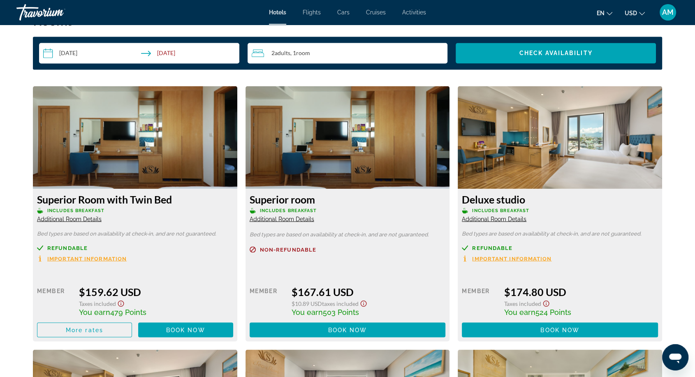
drag, startPoint x: 252, startPoint y: 200, endPoint x: 314, endPoint y: 199, distance: 62.5
click at [314, 199] on h3 "Superior room" at bounding box center [347, 199] width 196 height 12
drag, startPoint x: 247, startPoint y: 193, endPoint x: 323, endPoint y: 201, distance: 76.5
click at [325, 201] on div "Superior room Includes Breakfast Additional Room Details Bed types are based on…" at bounding box center [347, 265] width 204 height 152
click at [416, 267] on div "Non-refundable Retail $0.00 when you redeem Member $167.61 USD $10.89 USD Taxes…" at bounding box center [347, 291] width 196 height 91
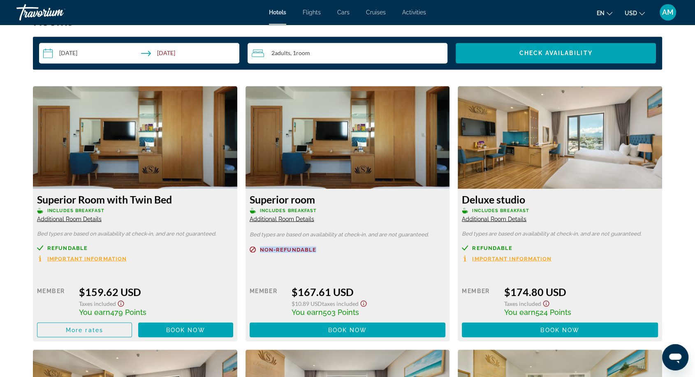
drag, startPoint x: 260, startPoint y: 250, endPoint x: 315, endPoint y: 248, distance: 55.1
click at [315, 248] on span "Non-refundable" at bounding box center [288, 249] width 56 height 5
click at [392, 261] on div "Main content" at bounding box center [347, 258] width 196 height 5
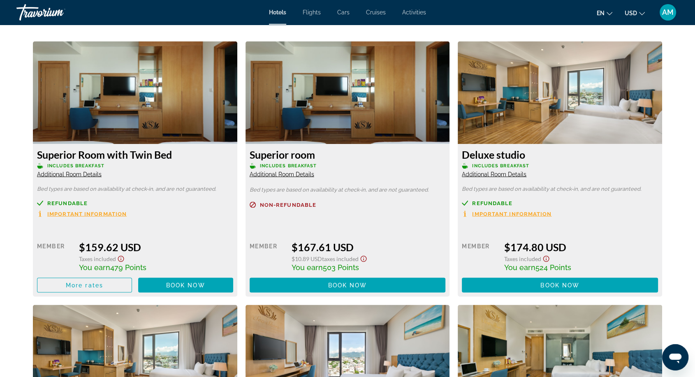
scroll to position [1507, 0]
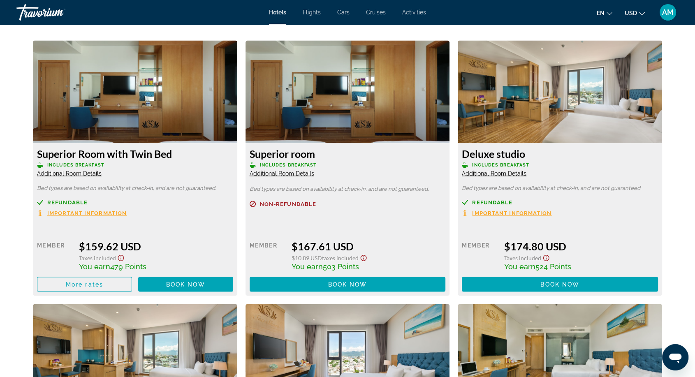
drag, startPoint x: 33, startPoint y: 149, endPoint x: 178, endPoint y: 154, distance: 144.3
click at [178, 154] on div "Superior Room with Twin Bed Includes Breakfast Additional Room Details Bed type…" at bounding box center [135, 219] width 204 height 152
click at [385, 234] on div "Retail $0.00 when you redeem Member $167.61 USD $10.89 USD Taxes included You e…" at bounding box center [347, 257] width 196 height 67
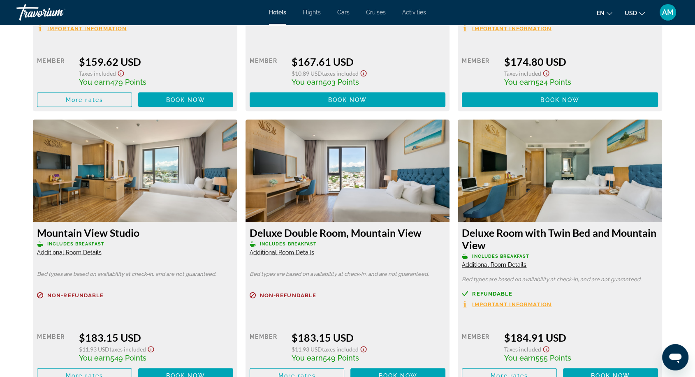
scroll to position [1735, 0]
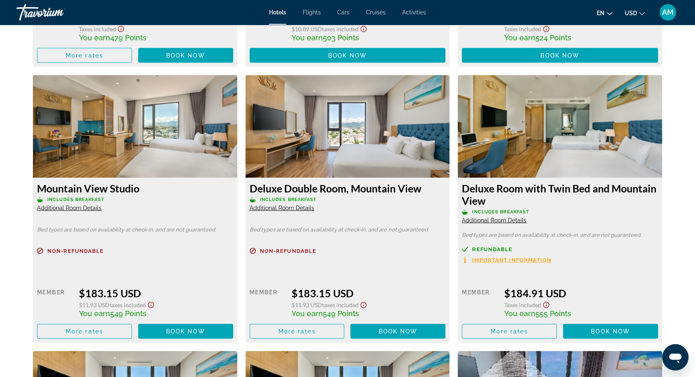
drag, startPoint x: 247, startPoint y: 186, endPoint x: 421, endPoint y: 187, distance: 174.3
click at [421, 187] on div "Deluxe Double Room, Mountain View Includes Breakfast Additional Room Details Be…" at bounding box center [347, 260] width 204 height 165
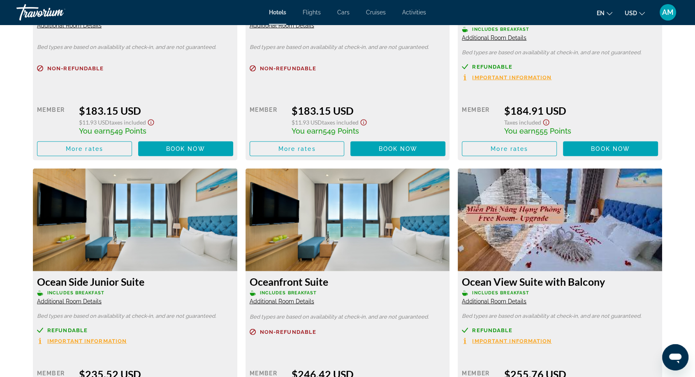
scroll to position [2009, 0]
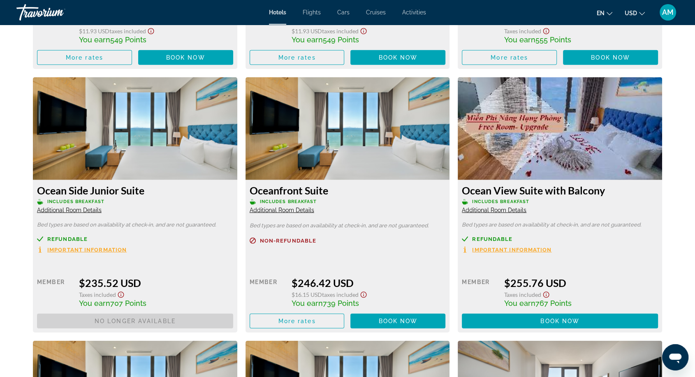
drag, startPoint x: 39, startPoint y: 192, endPoint x: 157, endPoint y: 189, distance: 118.0
click at [159, 189] on h3 "Ocean Side Junior Suite" at bounding box center [135, 190] width 196 height 12
click at [179, 265] on div "Retail $0.00 when you redeem Member $235.52 USD Taxes included You earn 707 Poi…" at bounding box center [135, 294] width 196 height 67
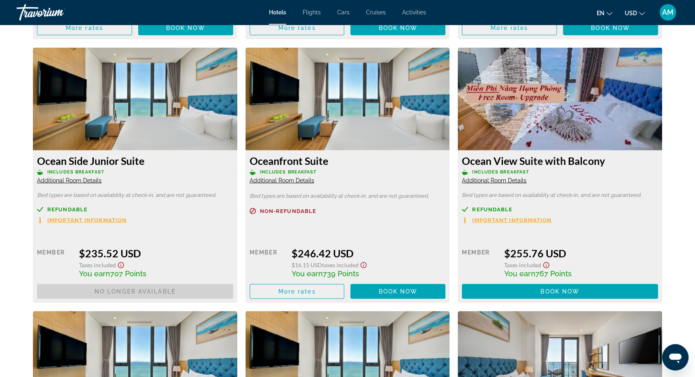
scroll to position [2055, 0]
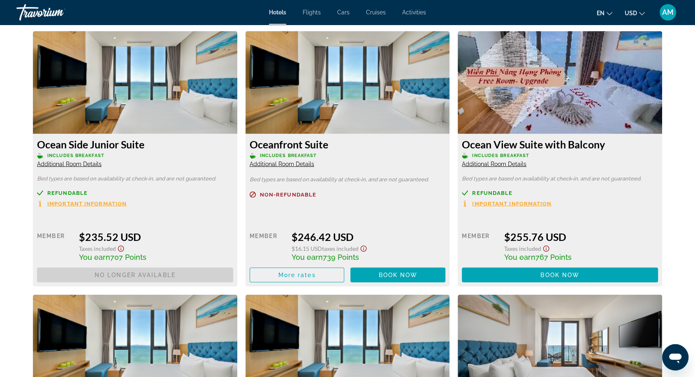
drag, startPoint x: 247, startPoint y: 143, endPoint x: 348, endPoint y: 148, distance: 101.2
click at [348, 148] on div "Oceanfront Suite Includes Breakfast Additional Room Details Bed types are based…" at bounding box center [347, 210] width 204 height 152
click at [162, 207] on div "Refundable Important Information" at bounding box center [135, 198] width 196 height 17
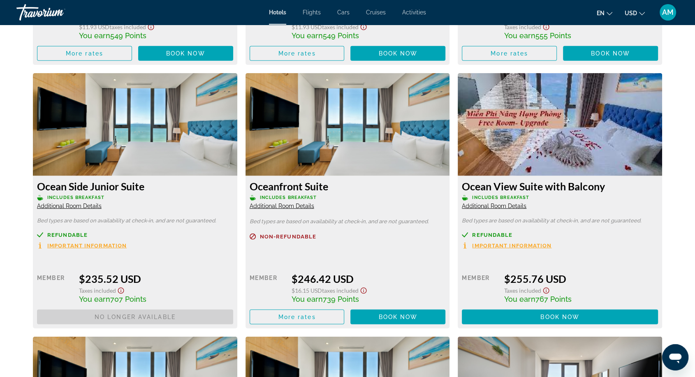
scroll to position [1963, 0]
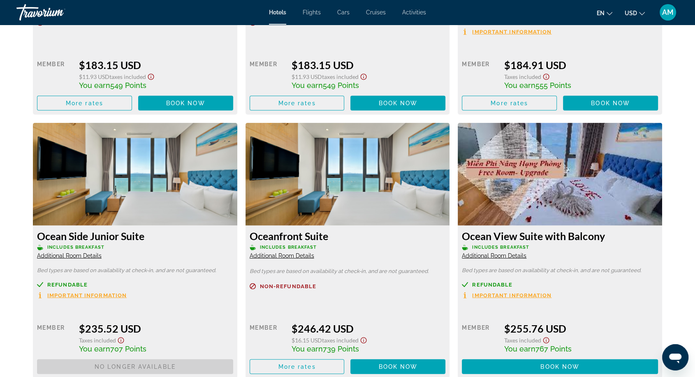
drag, startPoint x: 35, startPoint y: 235, endPoint x: 155, endPoint y: 240, distance: 119.3
click at [155, 240] on div "Ocean Side Junior Suite Includes Breakfast Additional Room Details Bed types ar…" at bounding box center [135, 302] width 204 height 152
click at [131, 157] on img "Main content" at bounding box center [135, 174] width 204 height 103
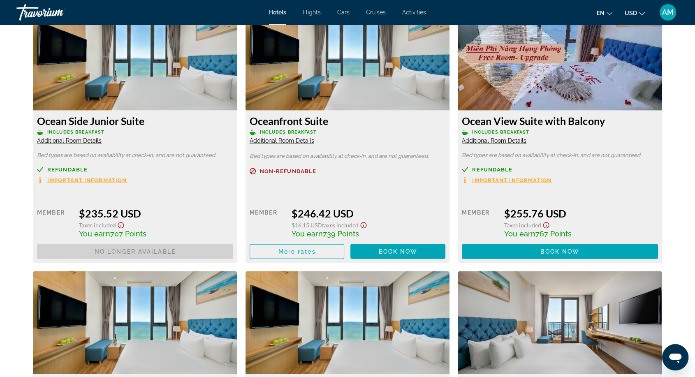
scroll to position [2100, 0]
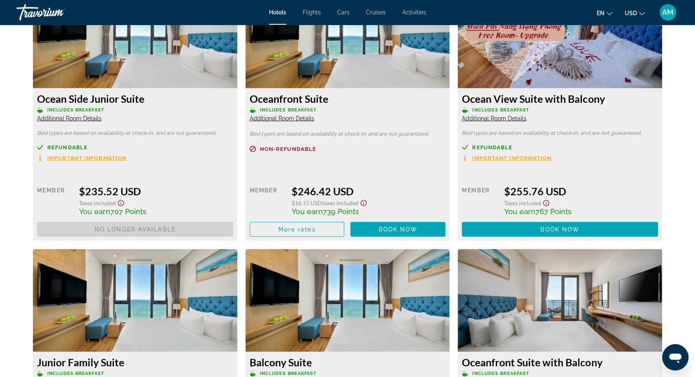
click at [105, 157] on span "Important Information" at bounding box center [86, 157] width 79 height 5
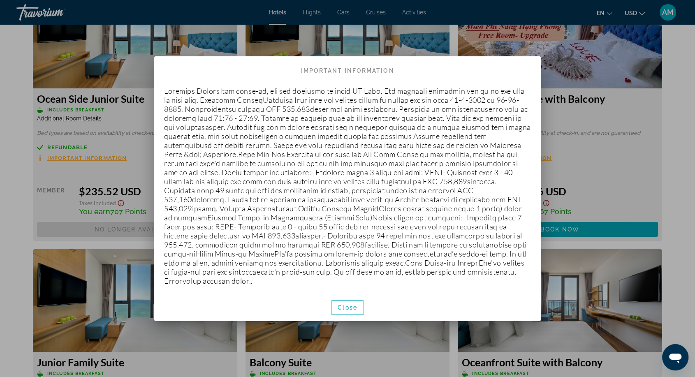
click at [105, 157] on div at bounding box center [347, 188] width 695 height 377
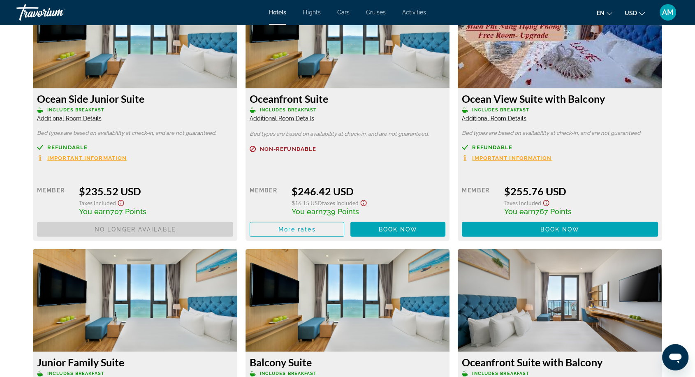
click at [179, 227] on span "Book now No longer available" at bounding box center [135, 229] width 196 height 15
drag, startPoint x: 93, startPoint y: 229, endPoint x: 165, endPoint y: 225, distance: 72.4
click at [164, 226] on span "Book now No longer available" at bounding box center [135, 229] width 196 height 15
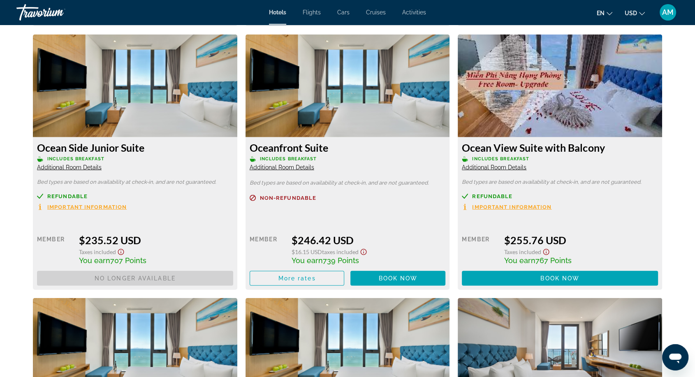
scroll to position [2009, 0]
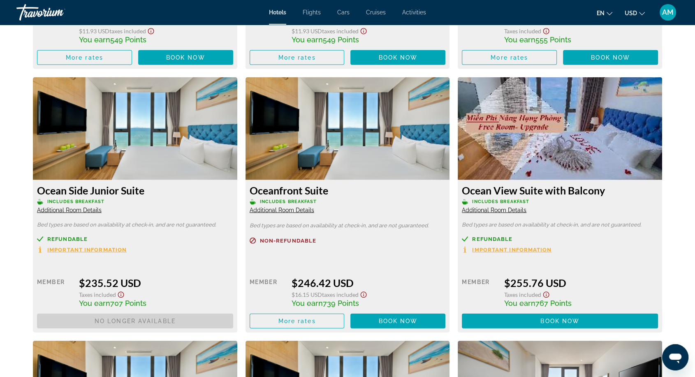
click at [73, 239] on span "Refundable" at bounding box center [67, 238] width 40 height 5
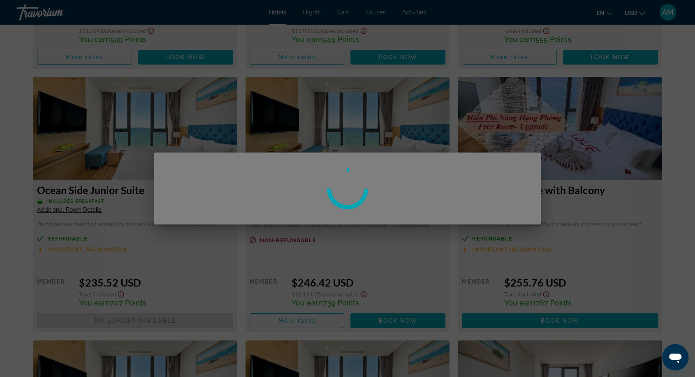
scroll to position [0, 0]
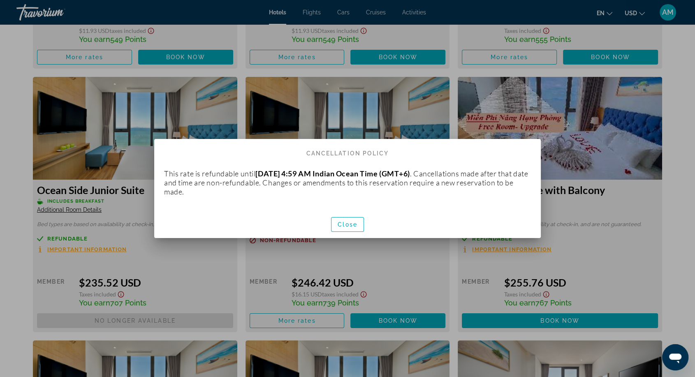
click at [340, 103] on div at bounding box center [347, 188] width 695 height 377
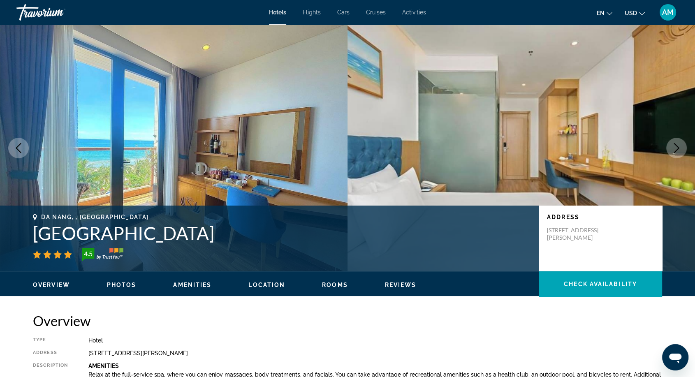
scroll to position [2009, 0]
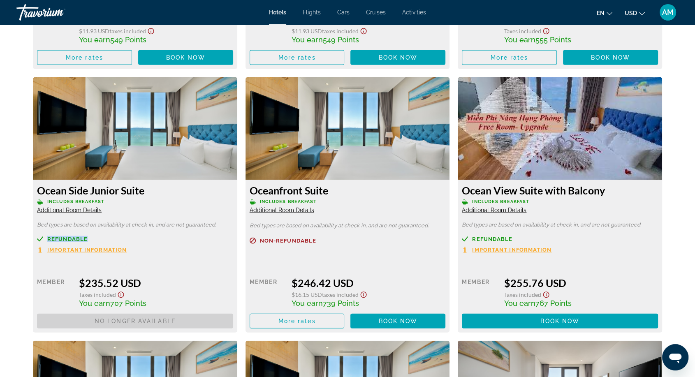
drag, startPoint x: 47, startPoint y: 237, endPoint x: 87, endPoint y: 237, distance: 40.3
click at [87, 237] on div "Refundable" at bounding box center [135, 239] width 196 height 6
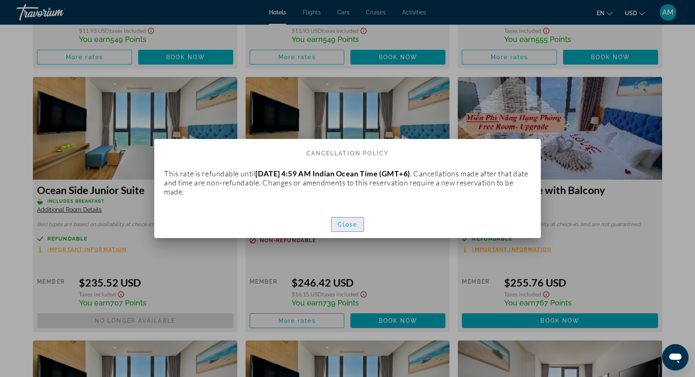
click at [352, 225] on span "Close" at bounding box center [347, 224] width 20 height 7
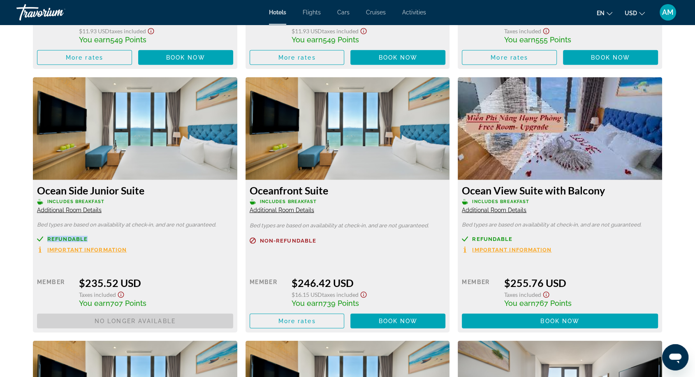
drag, startPoint x: 46, startPoint y: 237, endPoint x: 88, endPoint y: 235, distance: 42.3
click at [88, 236] on div "Refundable" at bounding box center [135, 239] width 196 height 6
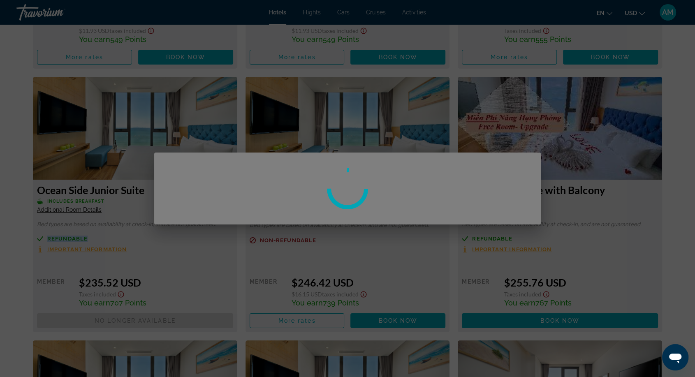
scroll to position [0, 0]
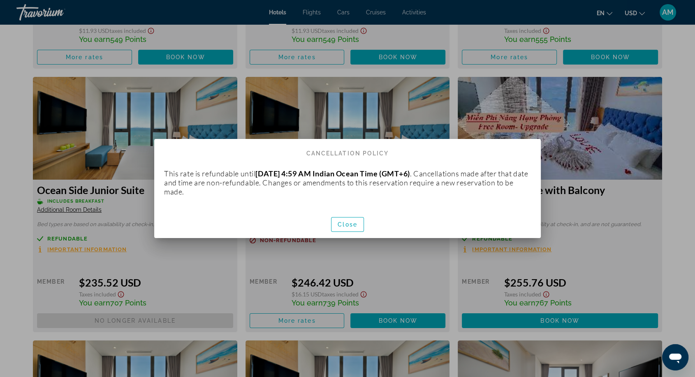
click at [503, 93] on div at bounding box center [347, 188] width 695 height 377
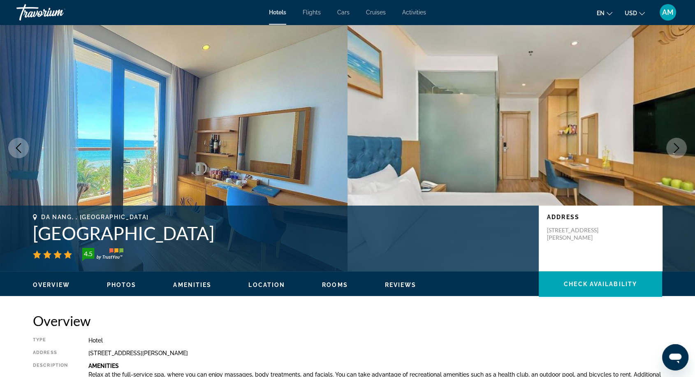
scroll to position [2009, 0]
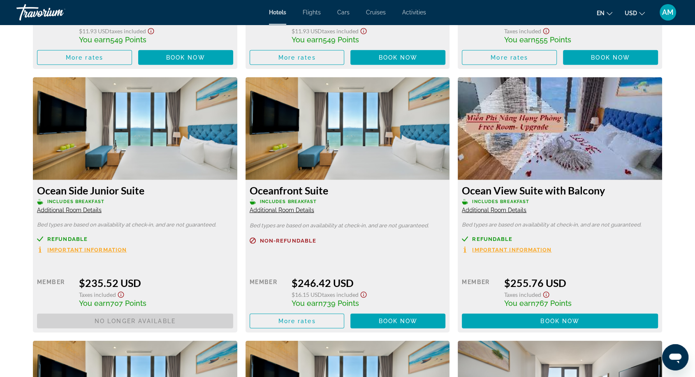
click at [76, 247] on span "Important Information" at bounding box center [86, 249] width 79 height 5
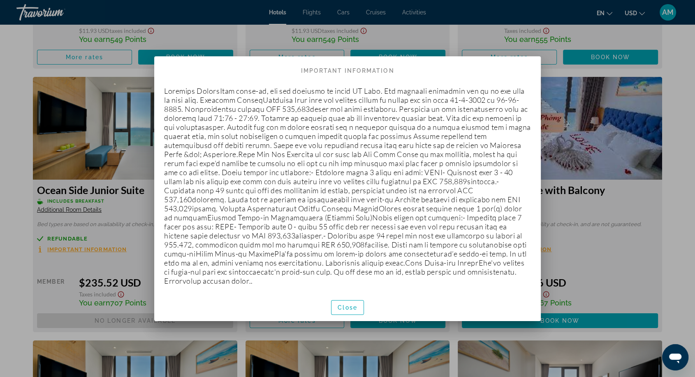
scroll to position [0, 0]
click at [76, 247] on div at bounding box center [347, 188] width 695 height 377
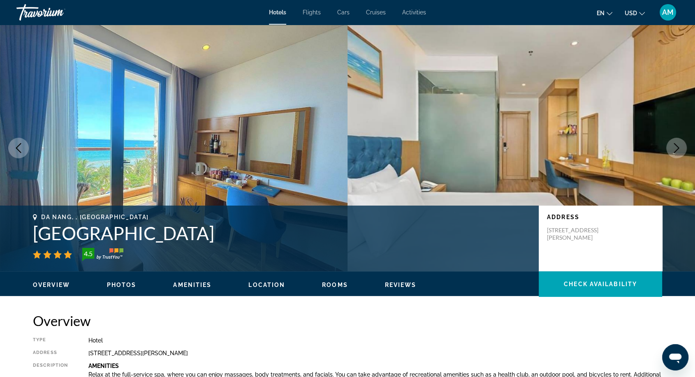
scroll to position [2009, 0]
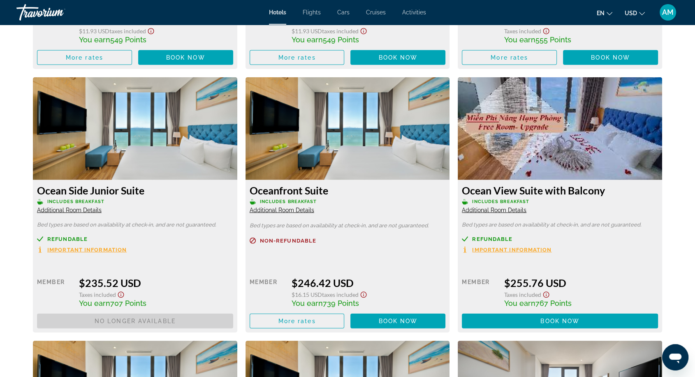
drag, startPoint x: 214, startPoint y: 247, endPoint x: 209, endPoint y: 248, distance: 4.5
click at [212, 247] on div "Refundable Important Information" at bounding box center [135, 244] width 196 height 17
drag, startPoint x: 46, startPoint y: 249, endPoint x: 102, endPoint y: 248, distance: 55.5
click at [102, 248] on button "Important Information" at bounding box center [82, 249] width 90 height 7
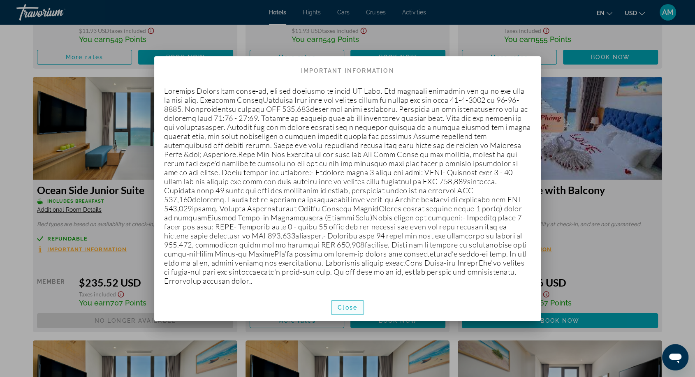
click at [346, 308] on span "Close" at bounding box center [347, 307] width 20 height 7
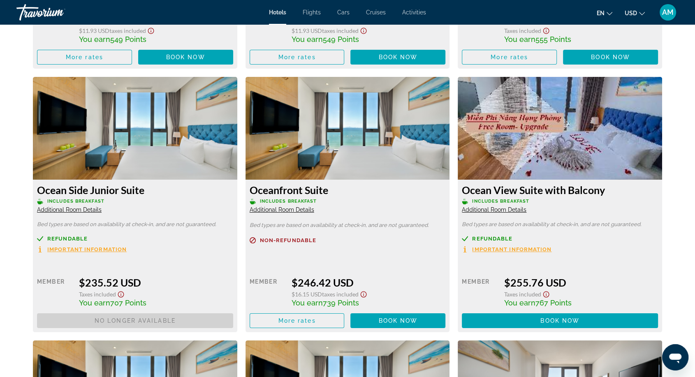
scroll to position [2009, 0]
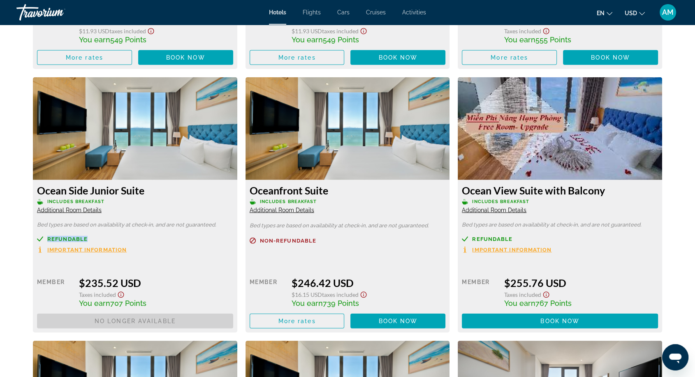
drag, startPoint x: 45, startPoint y: 238, endPoint x: 97, endPoint y: 240, distance: 51.9
click at [97, 240] on div "Refundable" at bounding box center [135, 239] width 196 height 6
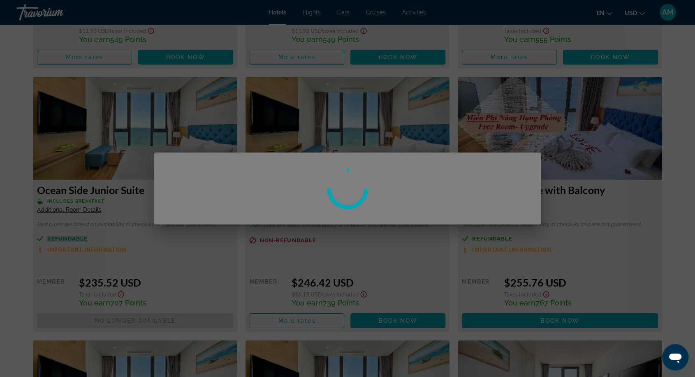
scroll to position [0, 0]
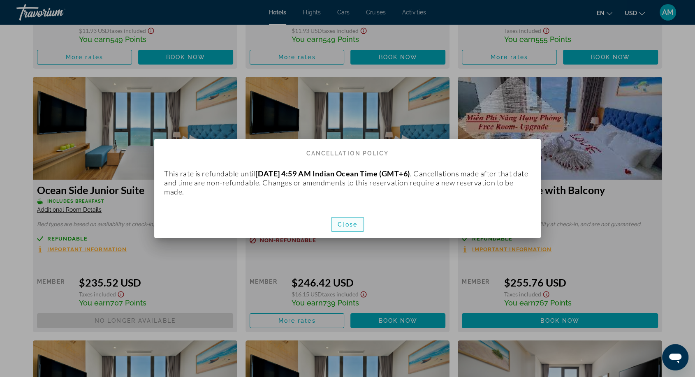
click at [354, 222] on span "Close" at bounding box center [347, 224] width 20 height 7
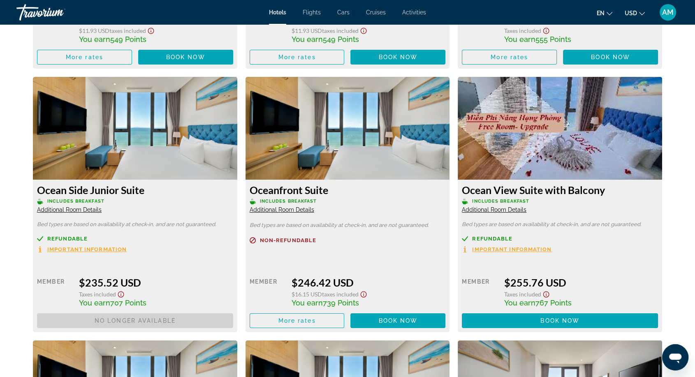
scroll to position [2009, 0]
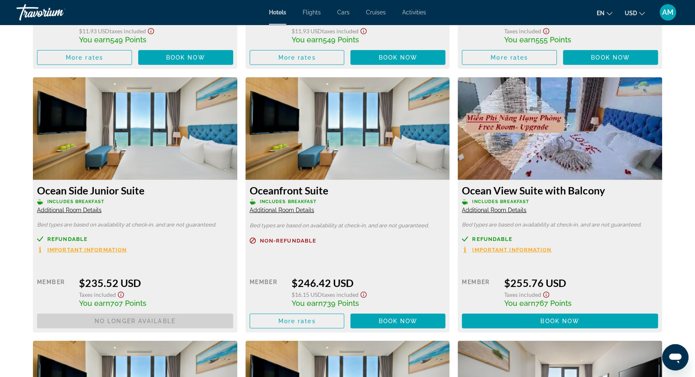
click at [68, 247] on span "Important Information" at bounding box center [86, 249] width 79 height 5
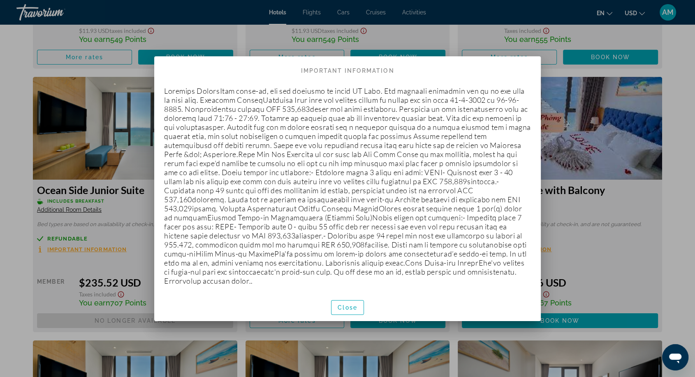
scroll to position [0, 0]
click at [124, 262] on div at bounding box center [347, 188] width 695 height 377
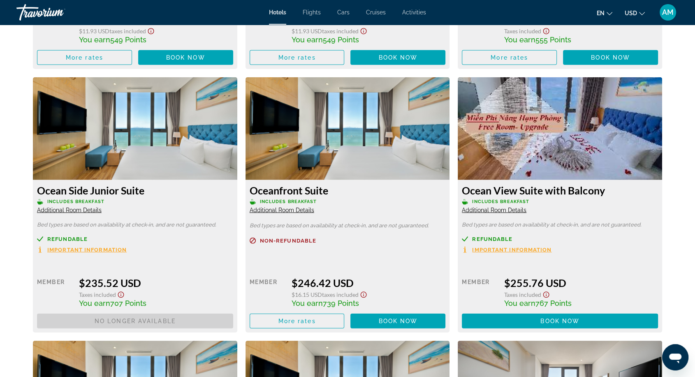
scroll to position [1963, 0]
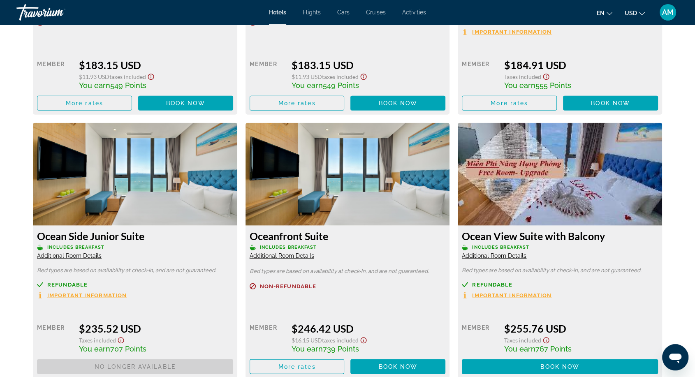
click at [53, 249] on span "Includes Breakfast" at bounding box center [75, 247] width 57 height 5
click at [46, 245] on p "Includes Breakfast" at bounding box center [135, 247] width 196 height 6
drag, startPoint x: 45, startPoint y: 248, endPoint x: 120, endPoint y: 243, distance: 75.4
click at [120, 243] on div "Ocean Side Junior Suite Includes Breakfast Additional Room Details" at bounding box center [135, 245] width 196 height 30
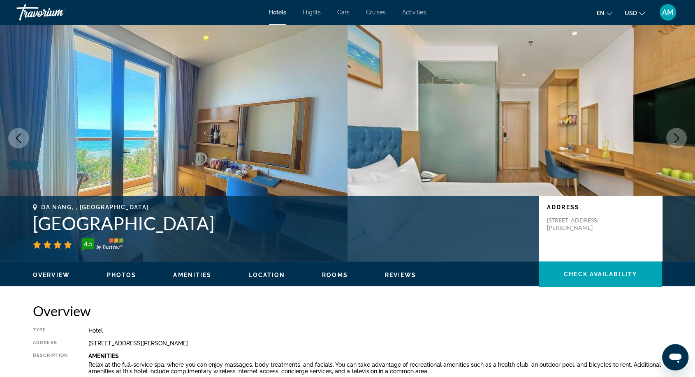
scroll to position [0, 0]
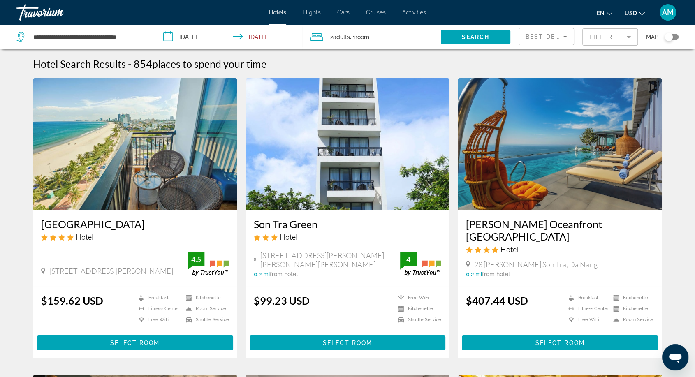
click at [184, 38] on input "**********" at bounding box center [230, 38] width 150 height 27
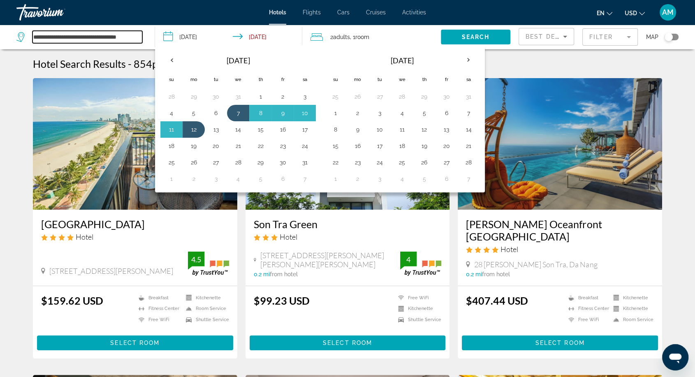
click at [106, 37] on input "**********" at bounding box center [87, 37] width 110 height 12
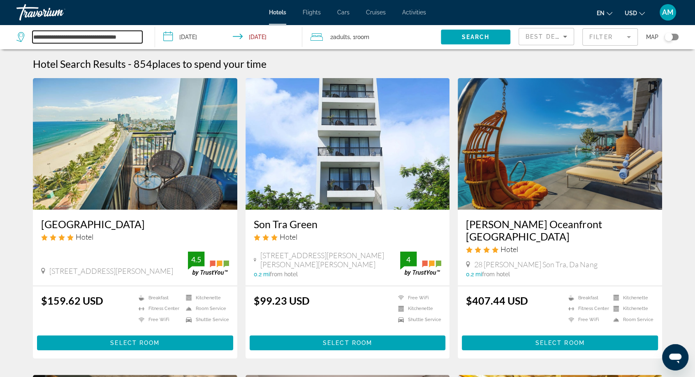
click at [106, 37] on input "**********" at bounding box center [87, 37] width 110 height 12
click at [137, 41] on input "**********" at bounding box center [87, 37] width 110 height 12
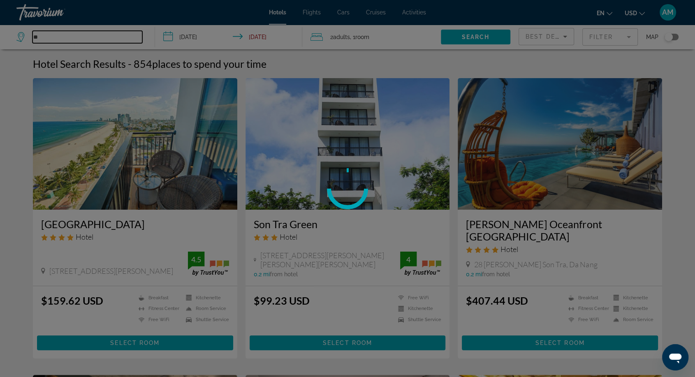
type input "*"
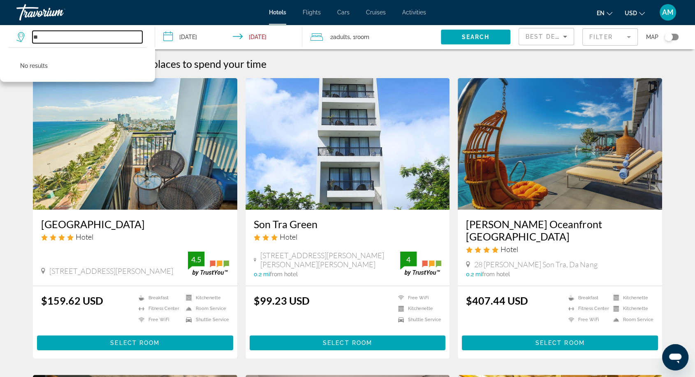
type input "*"
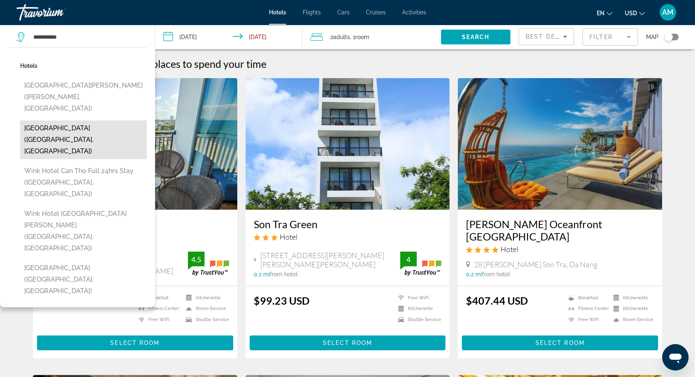
click at [123, 120] on button "[GEOGRAPHIC_DATA] ([GEOGRAPHIC_DATA], [GEOGRAPHIC_DATA])" at bounding box center [83, 139] width 127 height 39
type input "**********"
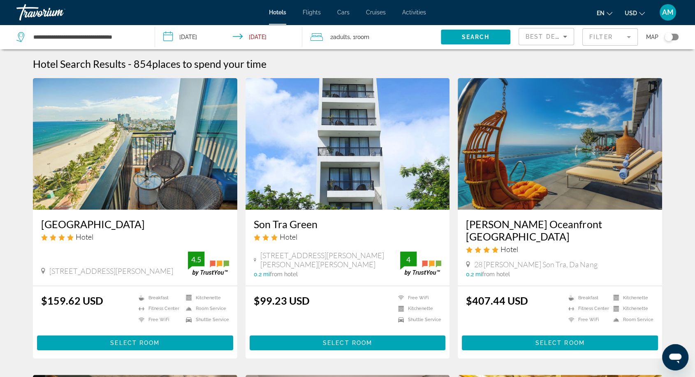
click at [187, 35] on input "**********" at bounding box center [230, 38] width 150 height 27
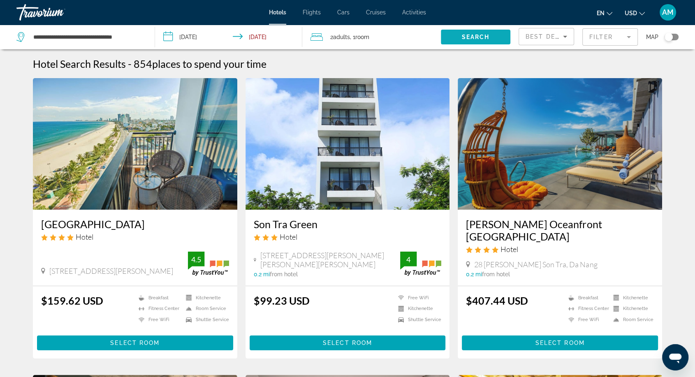
click at [473, 35] on span "Search" at bounding box center [476, 37] width 28 height 7
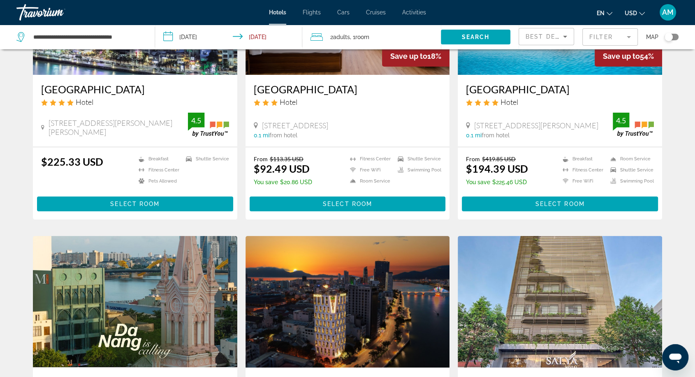
scroll to position [137, 0]
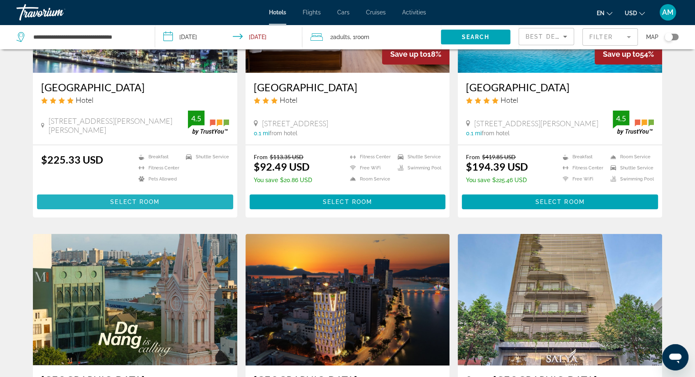
click at [114, 196] on span "Main content" at bounding box center [135, 202] width 196 height 20
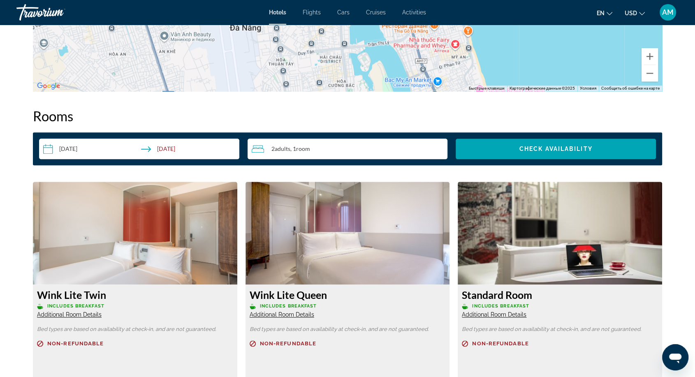
scroll to position [1141, 0]
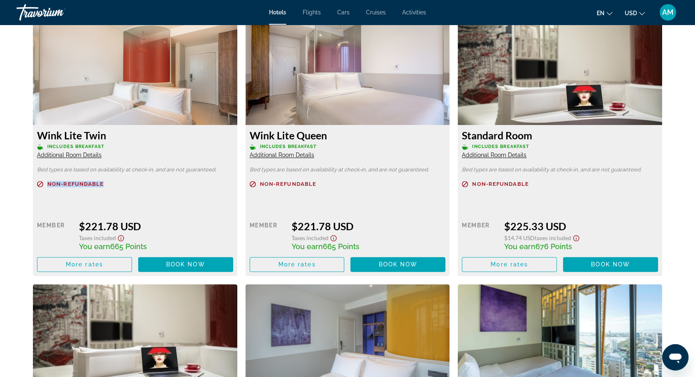
drag, startPoint x: 46, startPoint y: 186, endPoint x: 111, endPoint y: 182, distance: 64.7
click at [112, 183] on p "Non-refundable" at bounding box center [135, 184] width 196 height 6
click at [202, 224] on div "$221.78 USD" at bounding box center [156, 226] width 154 height 12
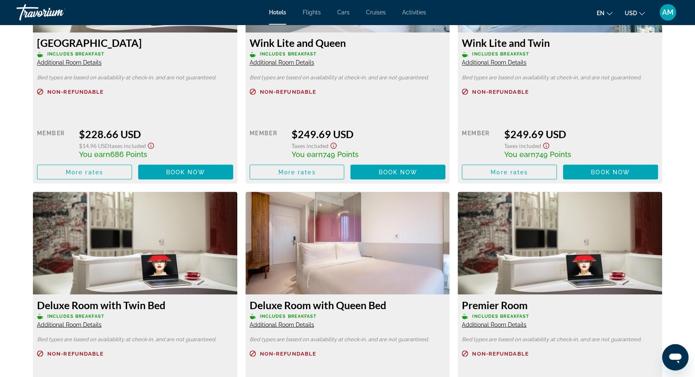
scroll to position [1370, 0]
